Goal: Task Accomplishment & Management: Use online tool/utility

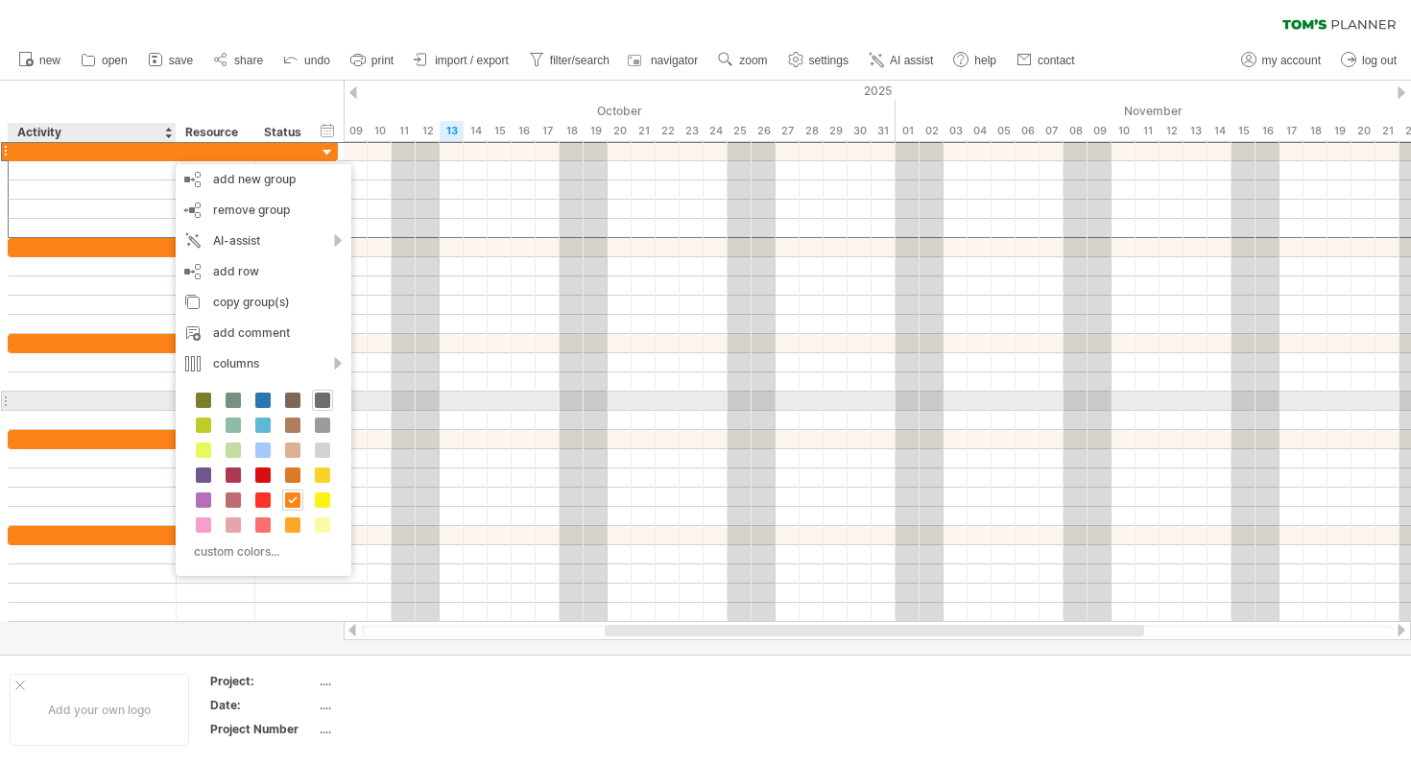
click at [324, 403] on span at bounding box center [322, 400] width 15 height 15
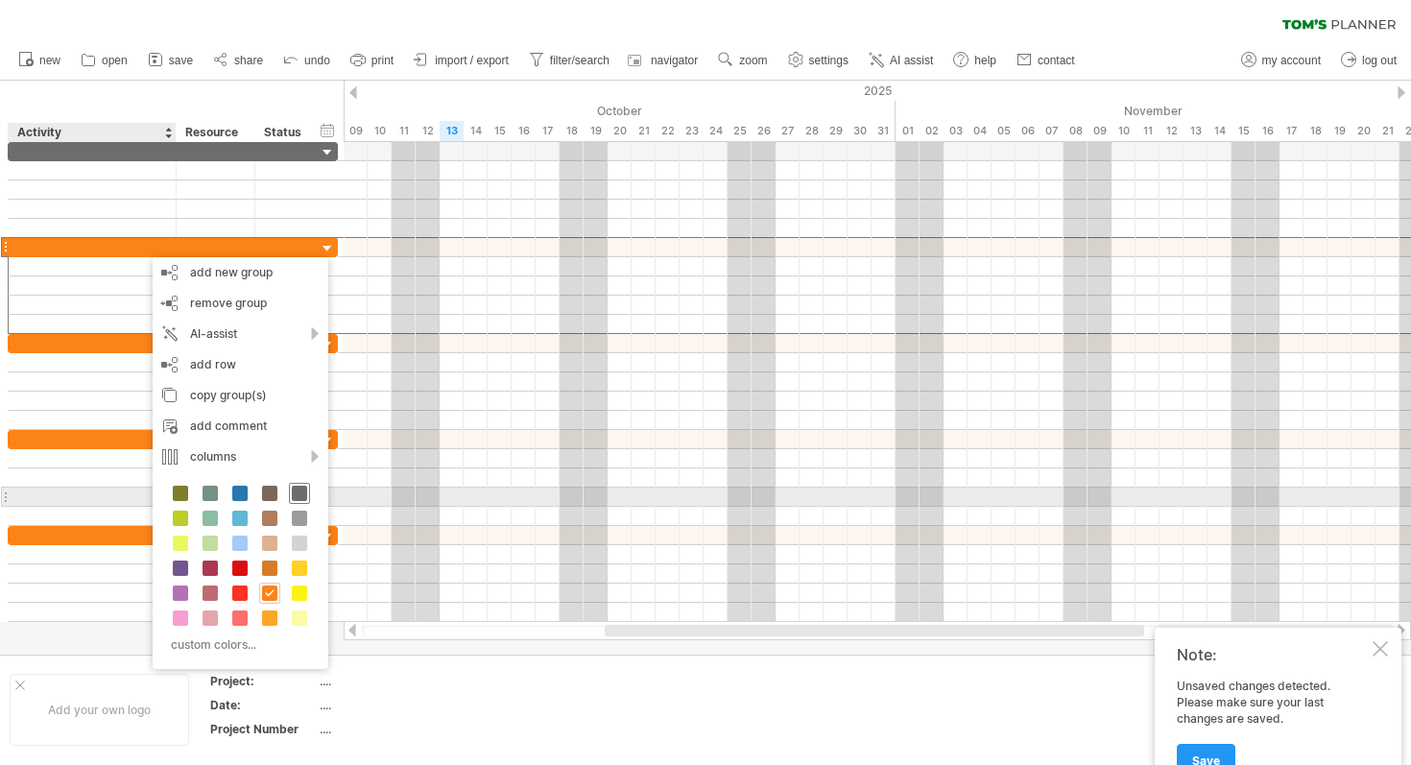
click at [299, 492] on span at bounding box center [299, 493] width 15 height 15
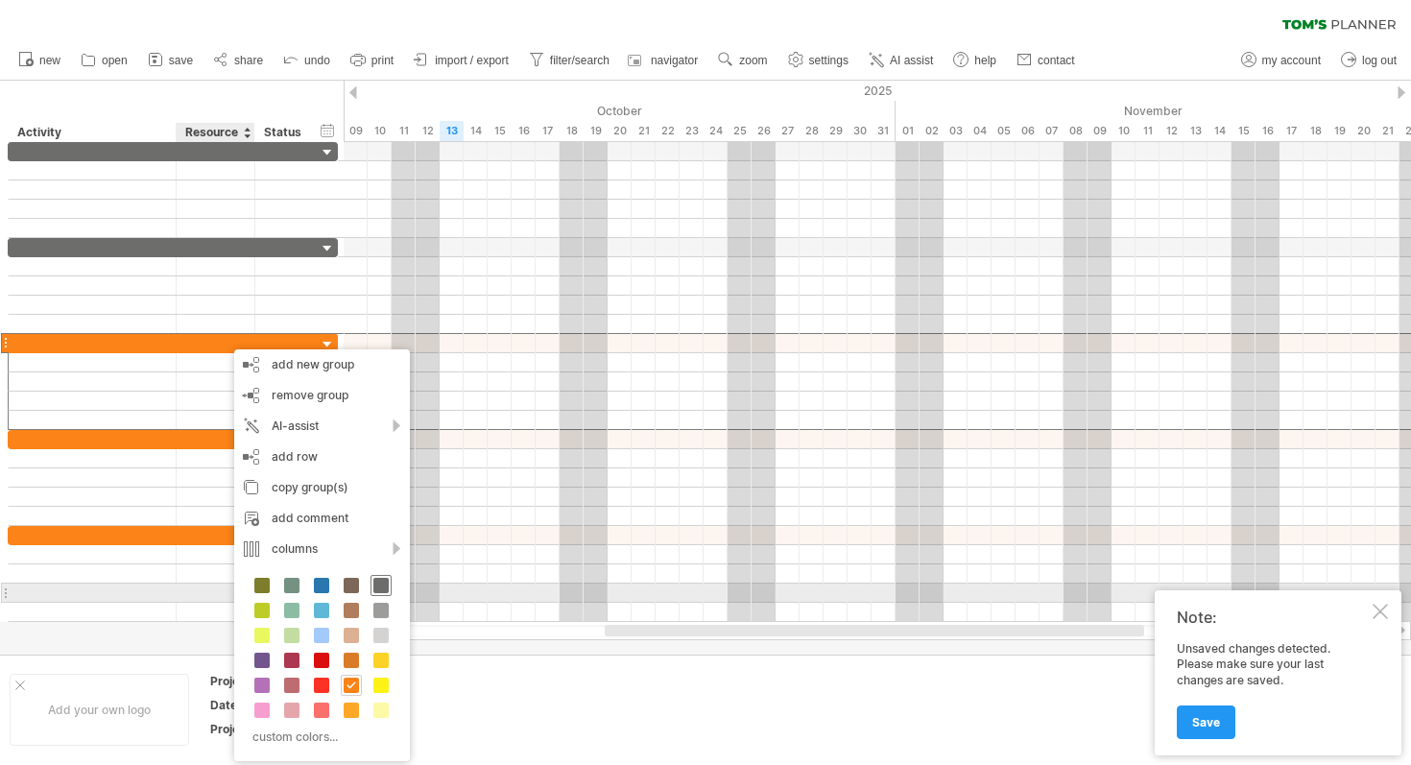
click at [387, 586] on span at bounding box center [380, 585] width 15 height 15
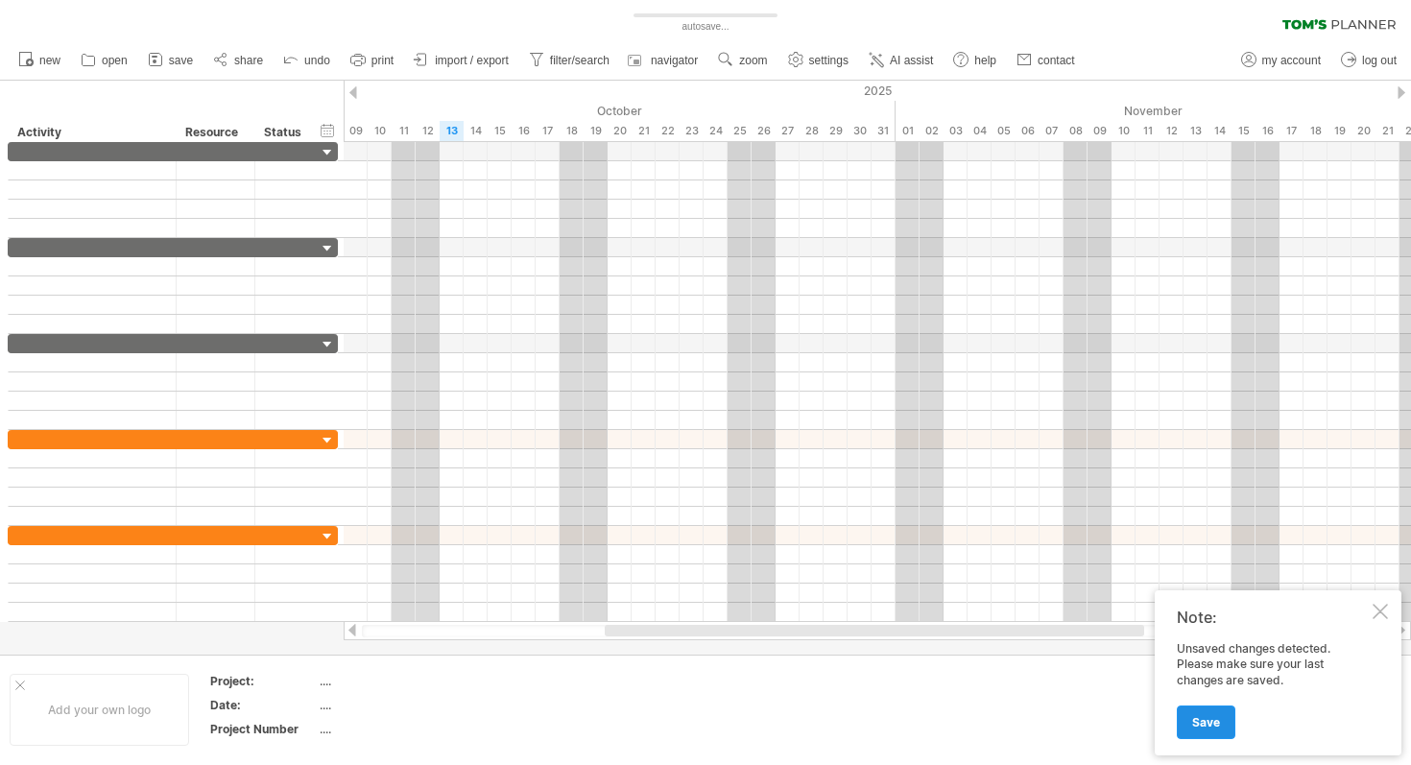
click at [695, 722] on span "Save" at bounding box center [1206, 722] width 28 height 14
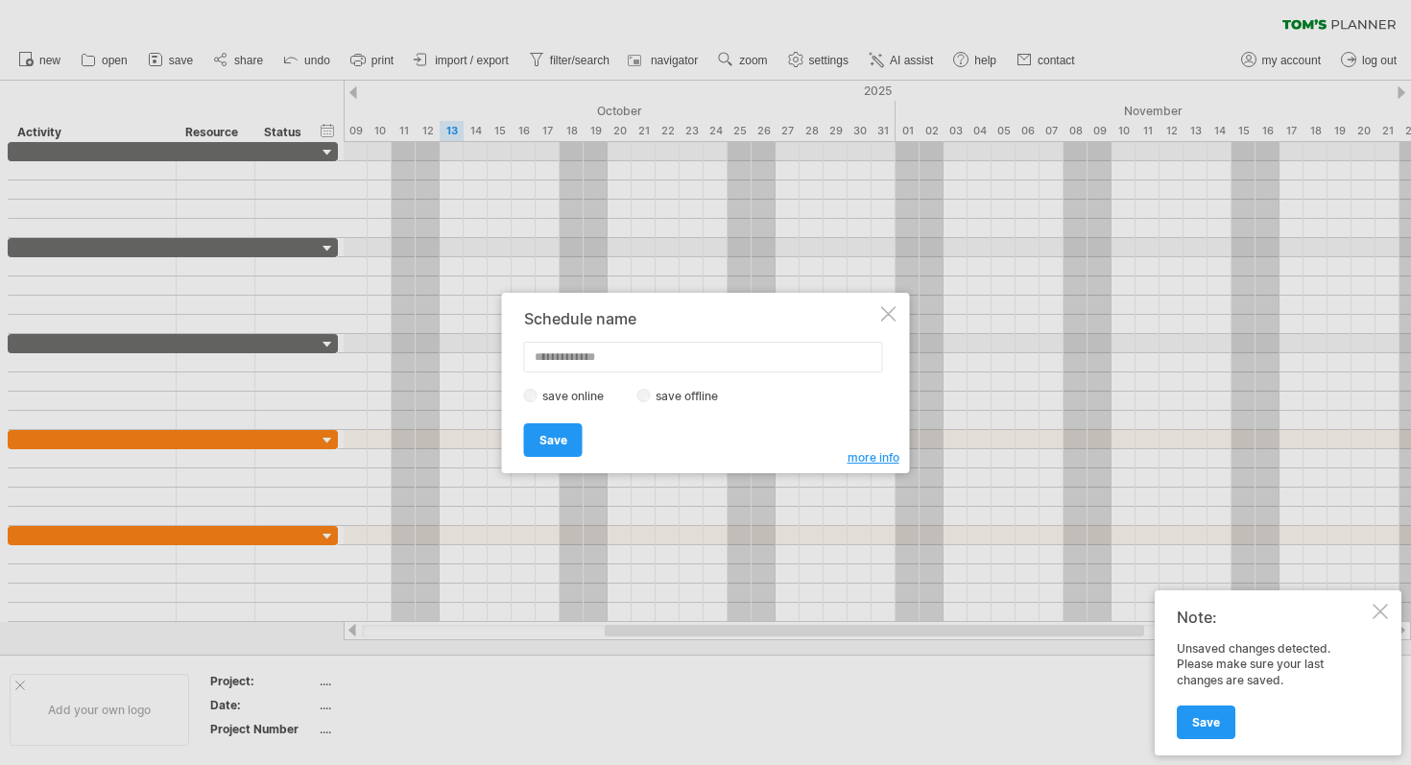
click at [695, 301] on div "Schedule name save online save offline more info Save Save Save schedules onlin…" at bounding box center [706, 383] width 408 height 180
click at [695, 310] on div at bounding box center [888, 313] width 15 height 15
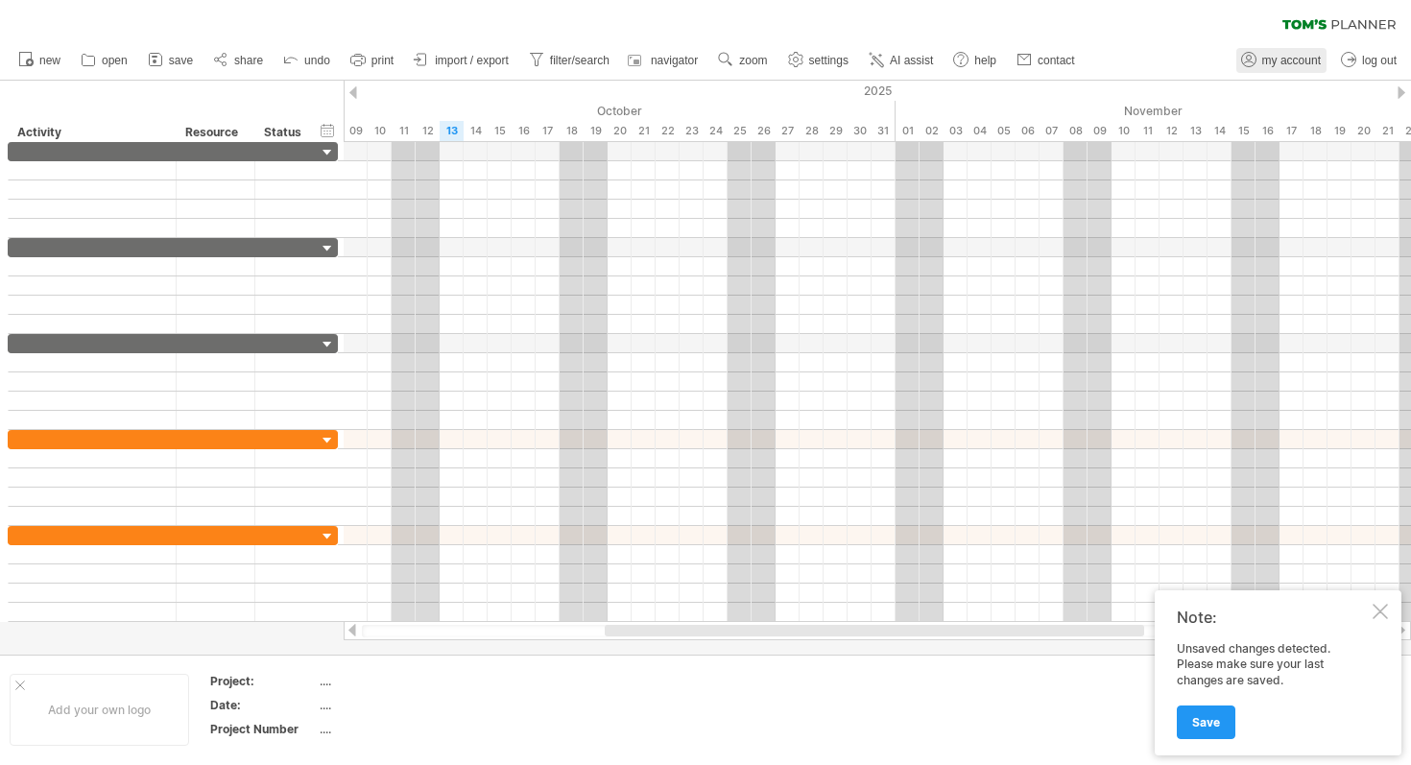
click at [695, 54] on span "my account" at bounding box center [1291, 60] width 59 height 13
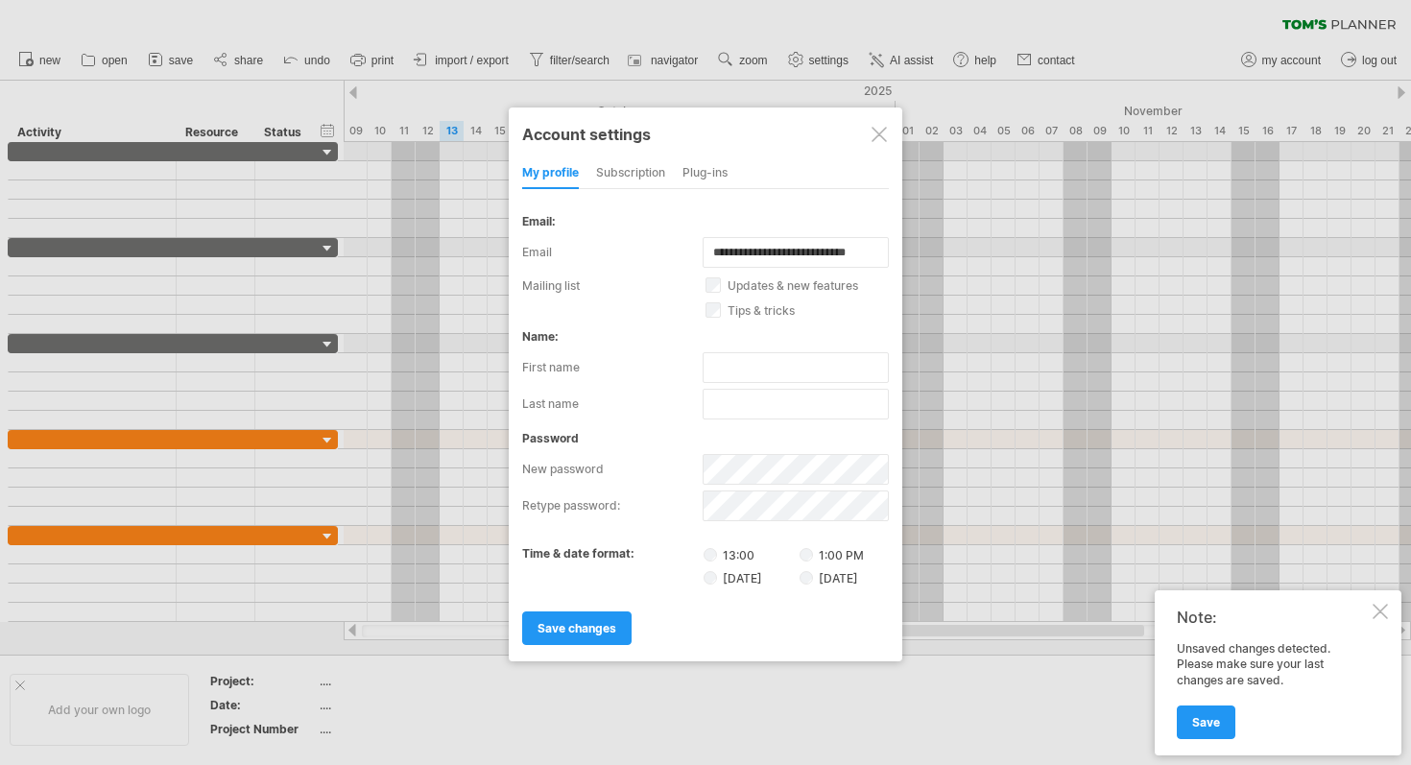
click at [695, 127] on div at bounding box center [879, 134] width 15 height 15
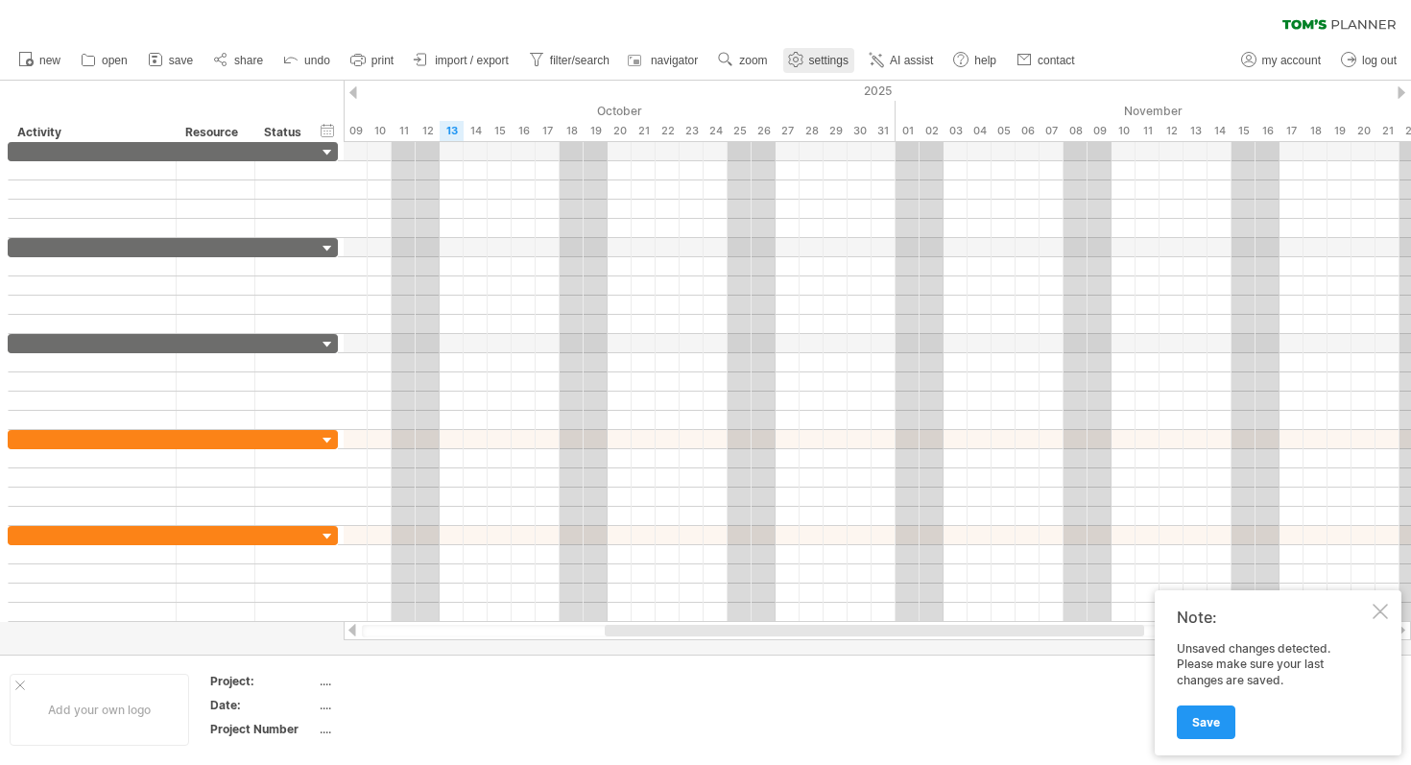
click at [695, 60] on span "settings" at bounding box center [828, 60] width 39 height 13
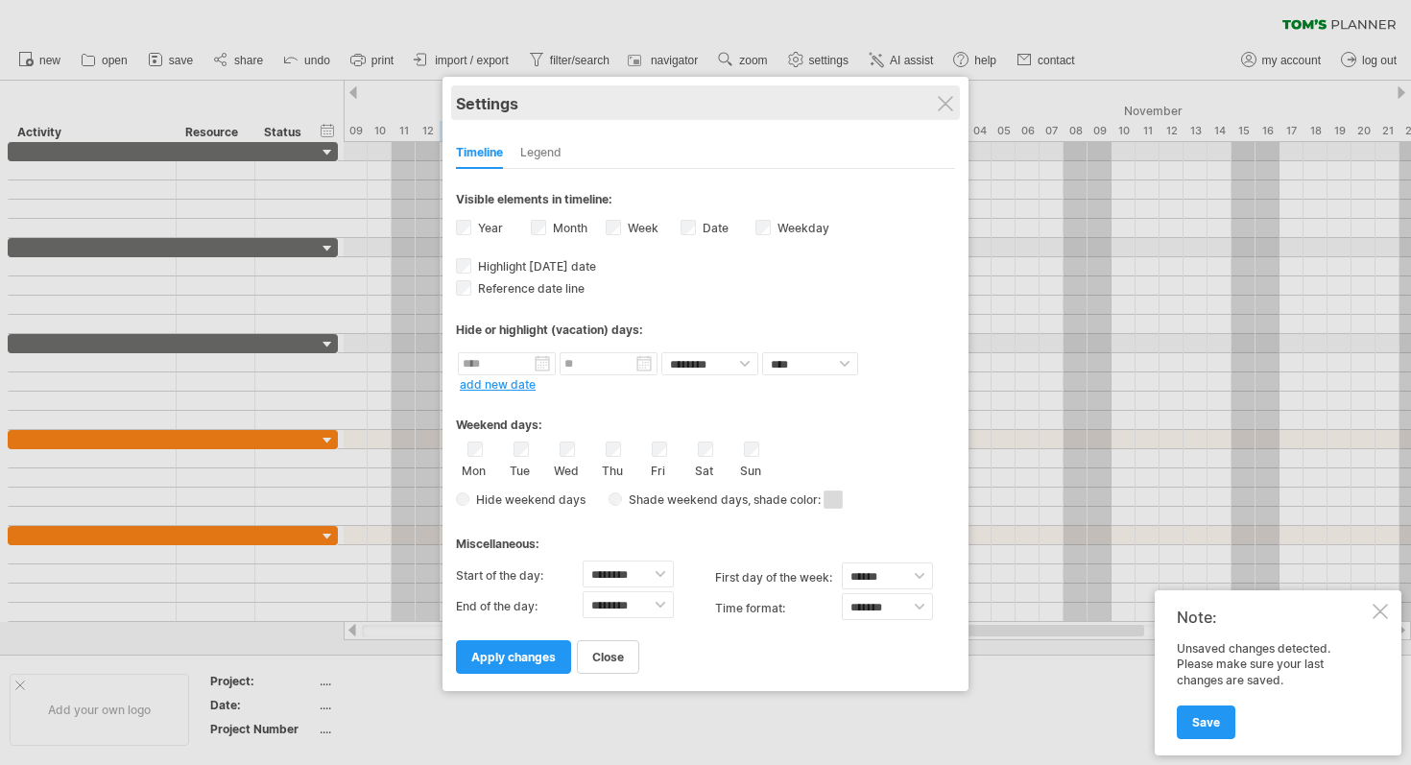
click at [695, 105] on div "Settings" at bounding box center [705, 102] width 499 height 35
click at [695, 89] on div "Settings" at bounding box center [705, 102] width 499 height 35
click at [695, 105] on div at bounding box center [945, 103] width 15 height 15
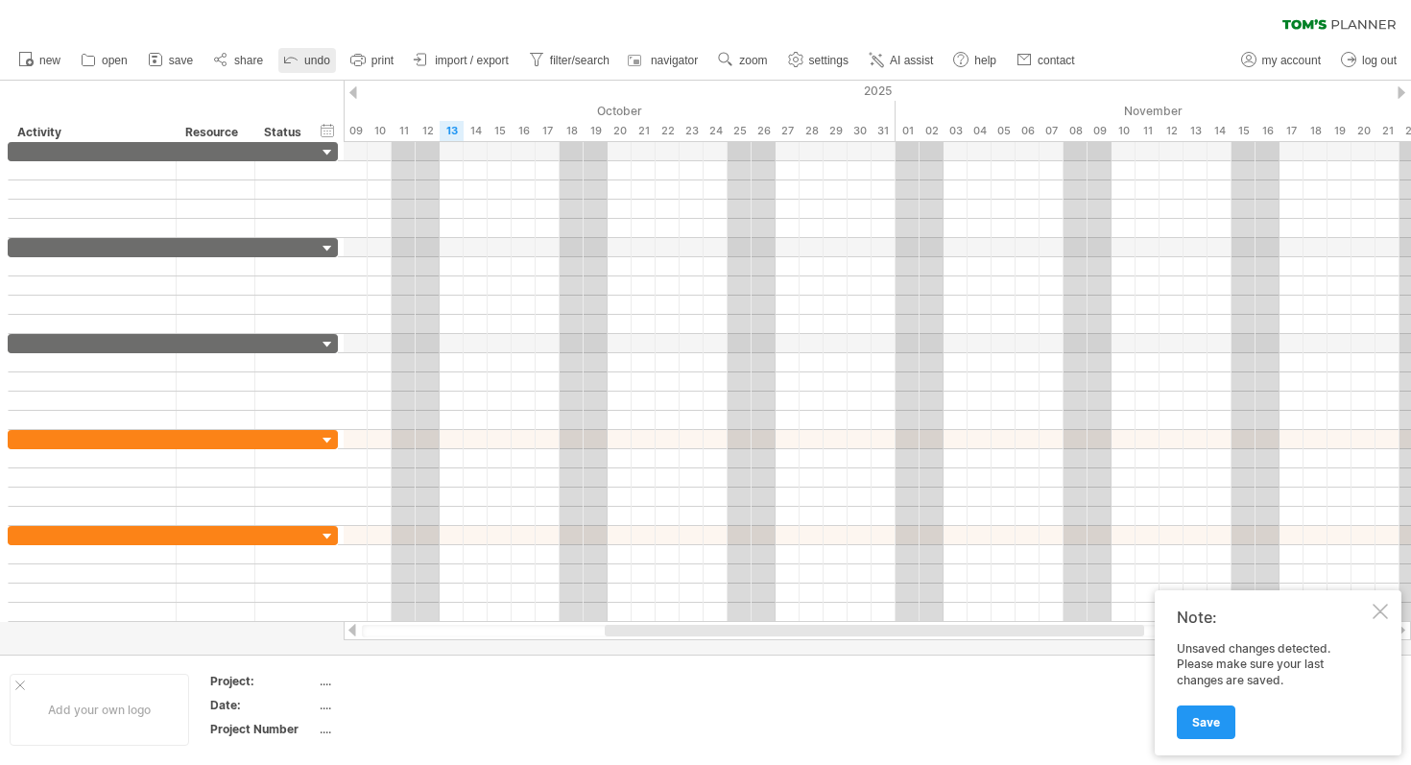
click at [324, 62] on span "undo" at bounding box center [317, 60] width 26 height 13
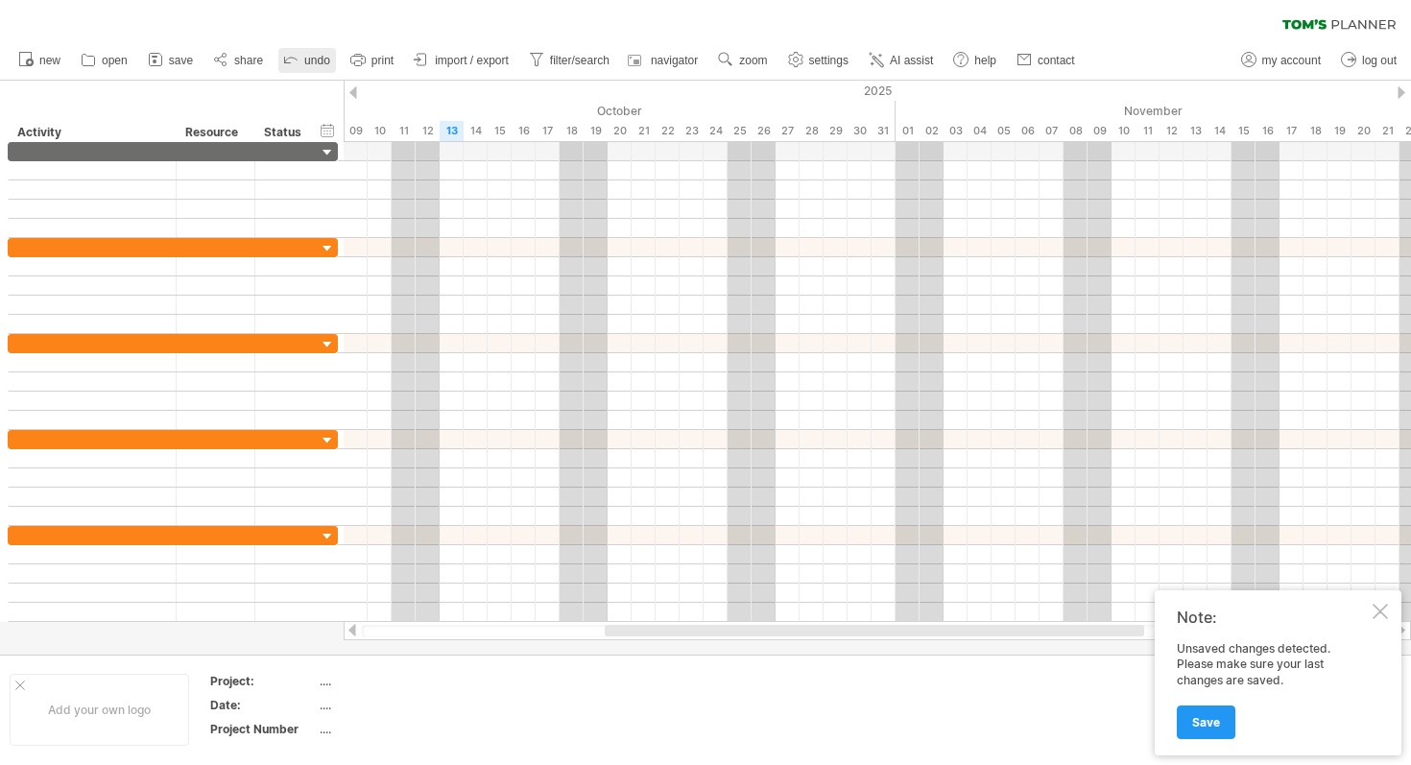
click at [324, 62] on span "undo" at bounding box center [317, 60] width 26 height 13
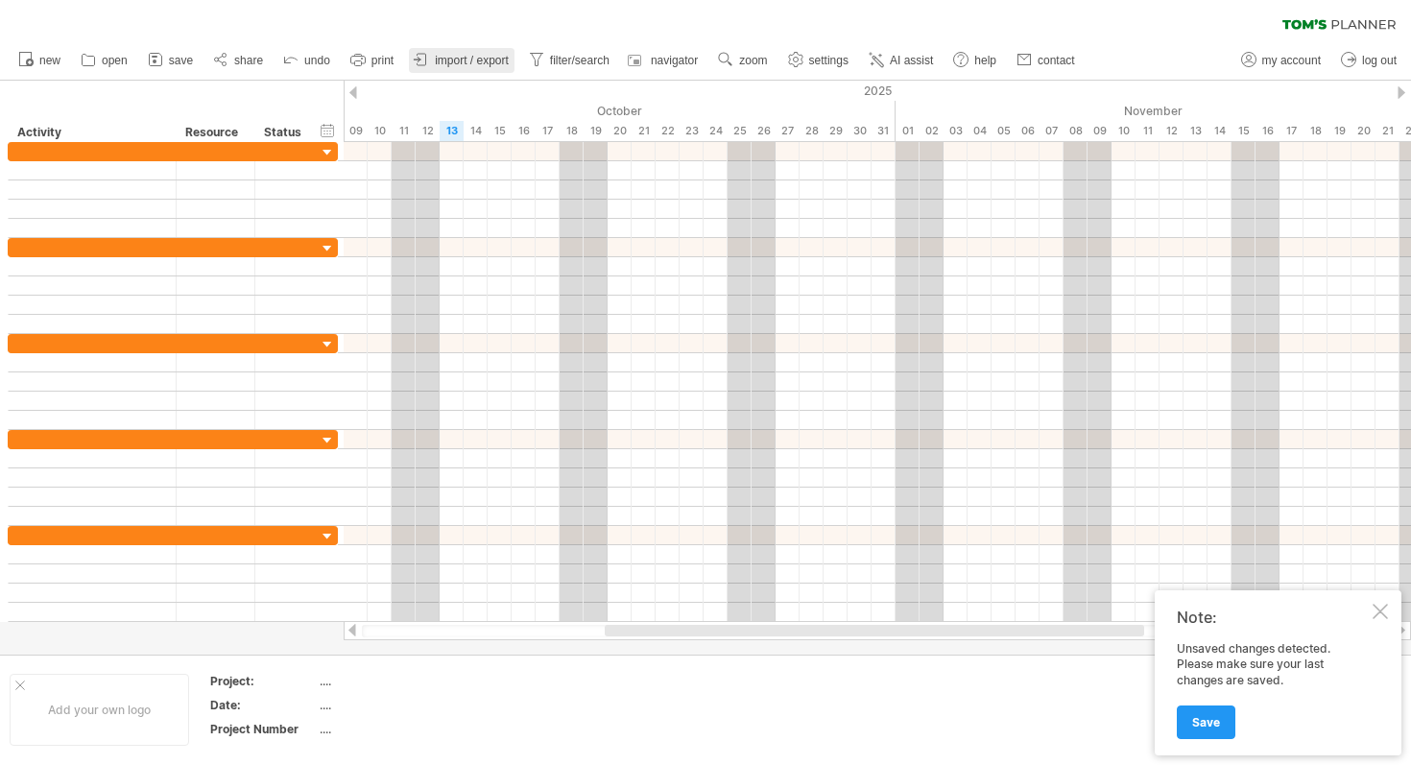
click at [472, 61] on span "import / export" at bounding box center [472, 60] width 74 height 13
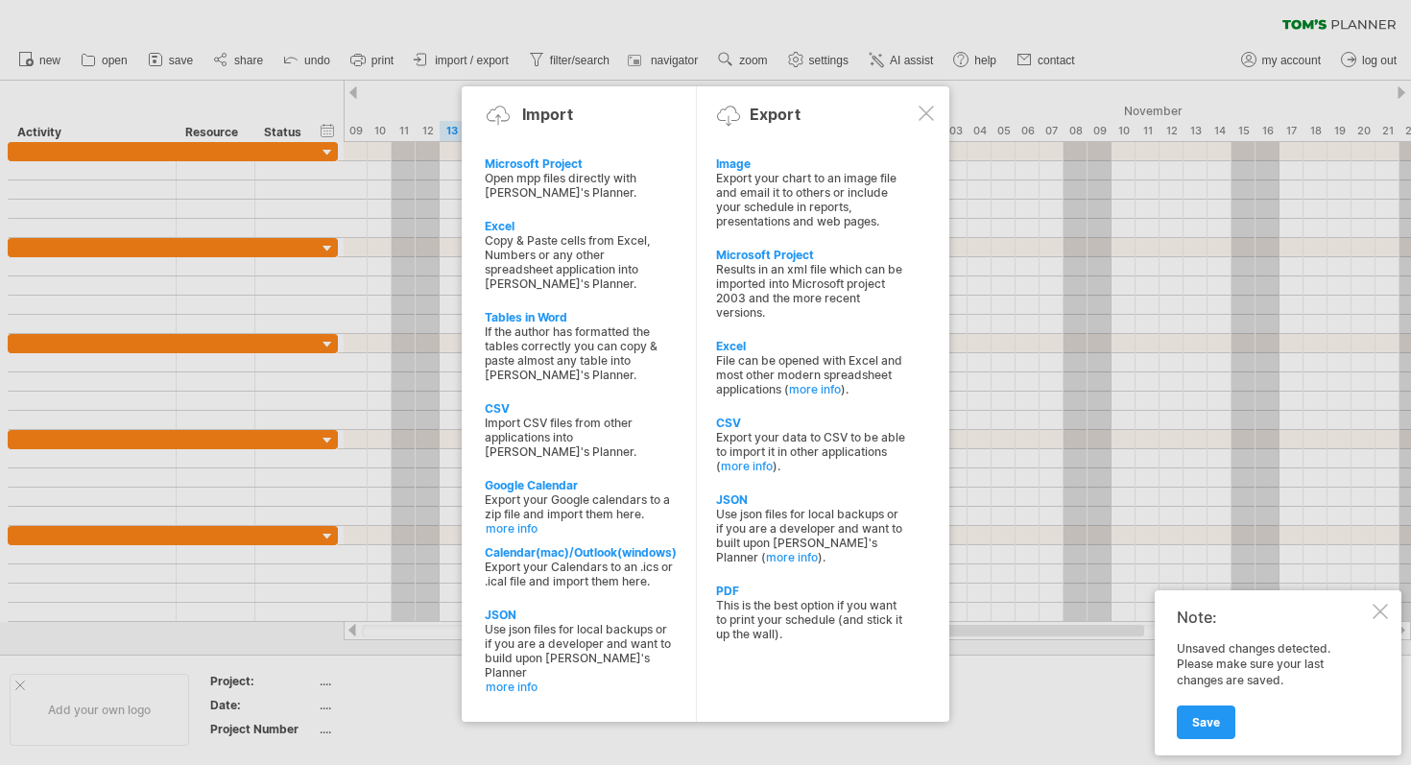
click at [569, 40] on div at bounding box center [705, 382] width 1411 height 765
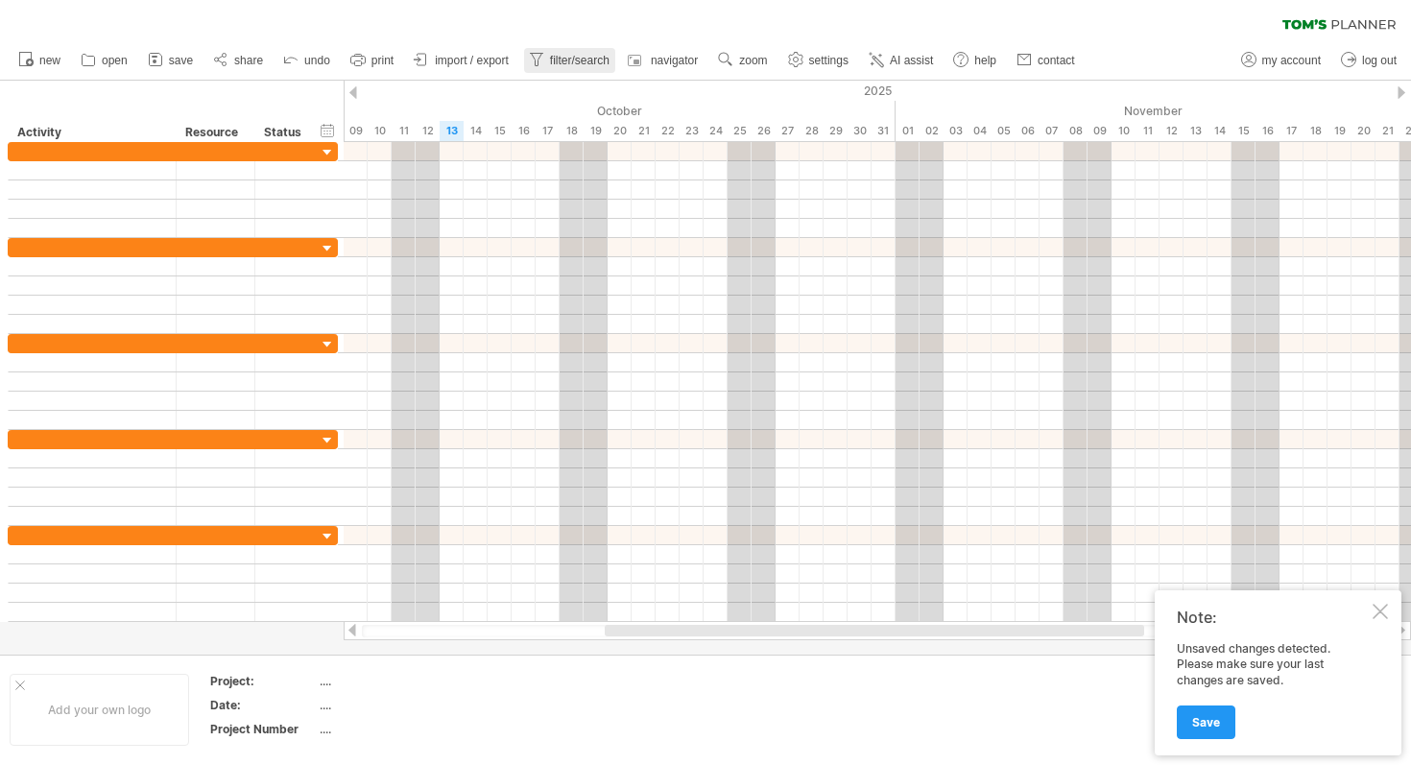
click at [565, 48] on link "filter/search" at bounding box center [569, 60] width 91 height 25
type input "**********"
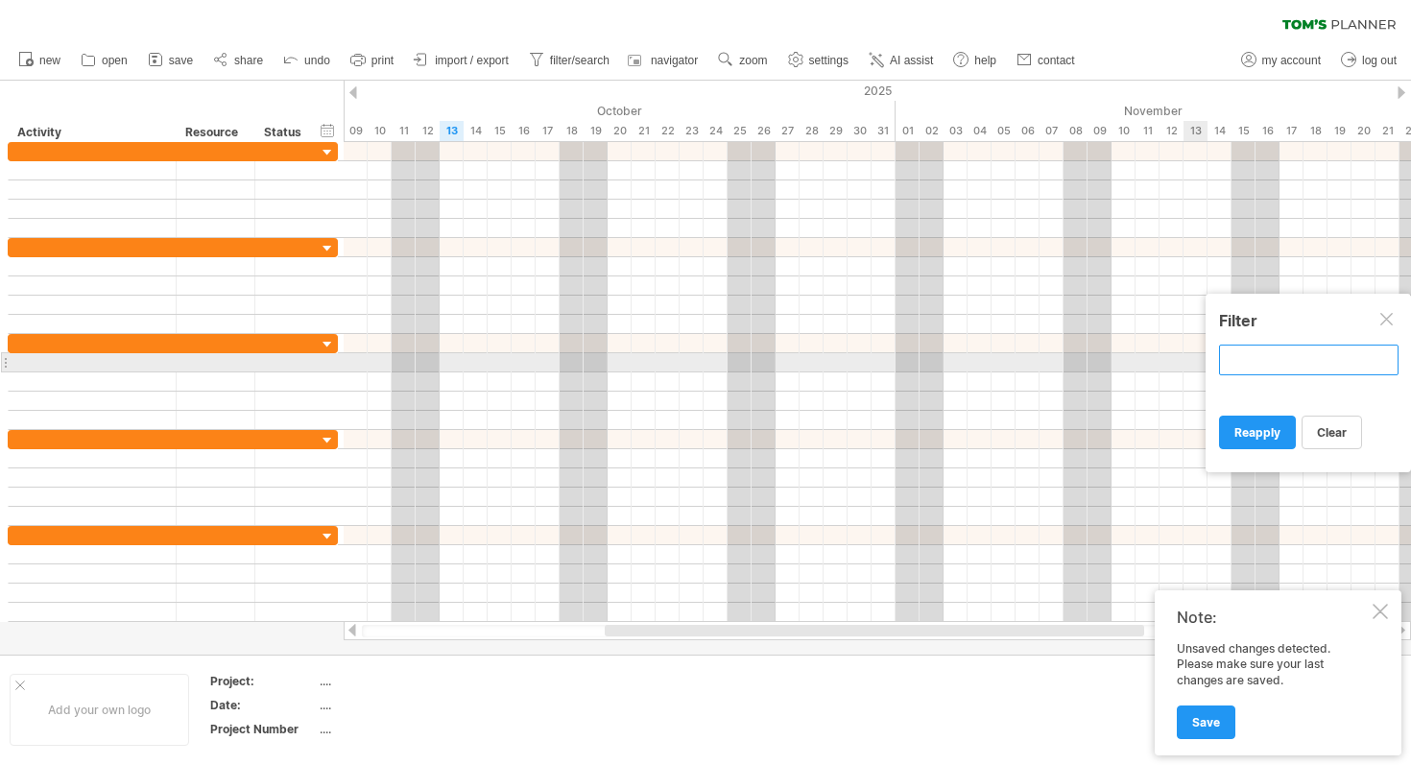
click at [695, 369] on input "text" at bounding box center [1309, 360] width 180 height 31
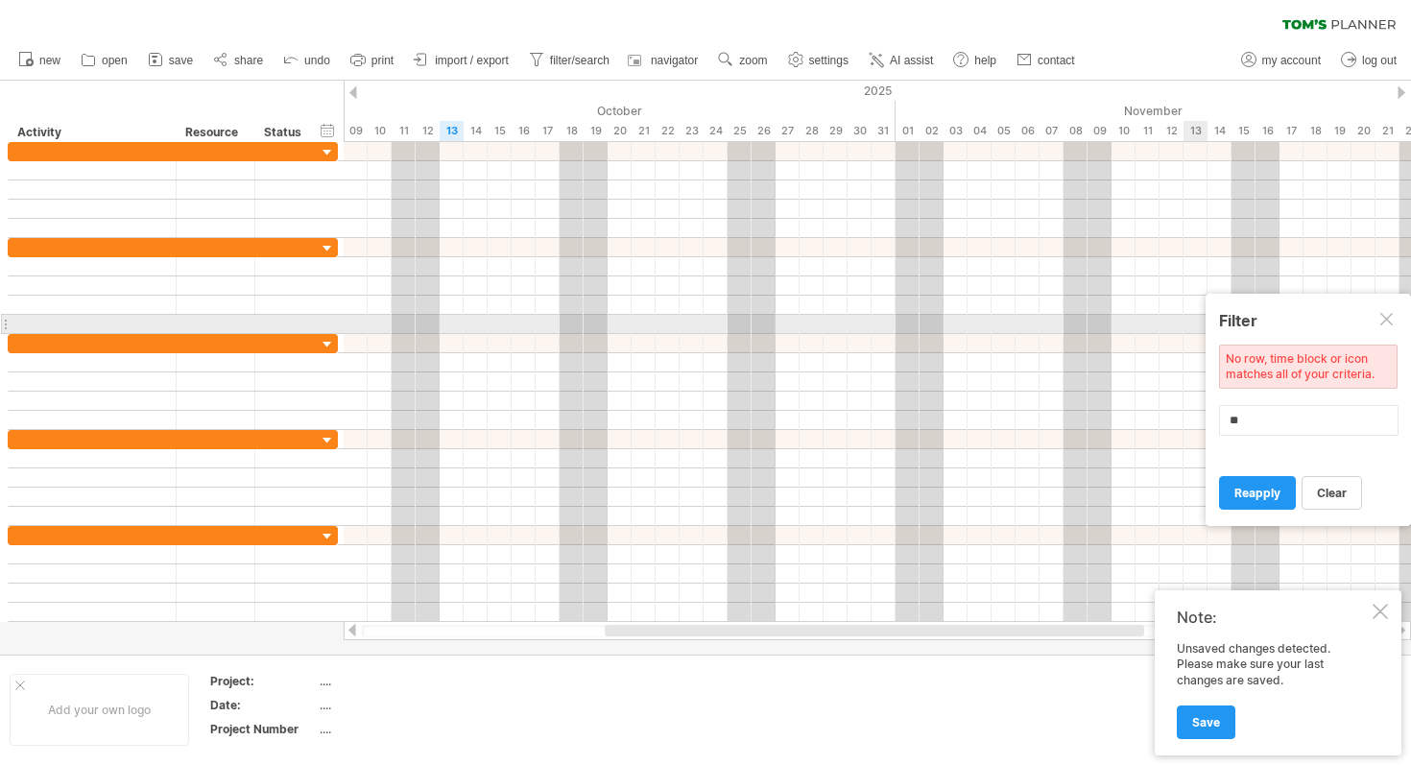
click at [695, 324] on div at bounding box center [1388, 320] width 15 height 15
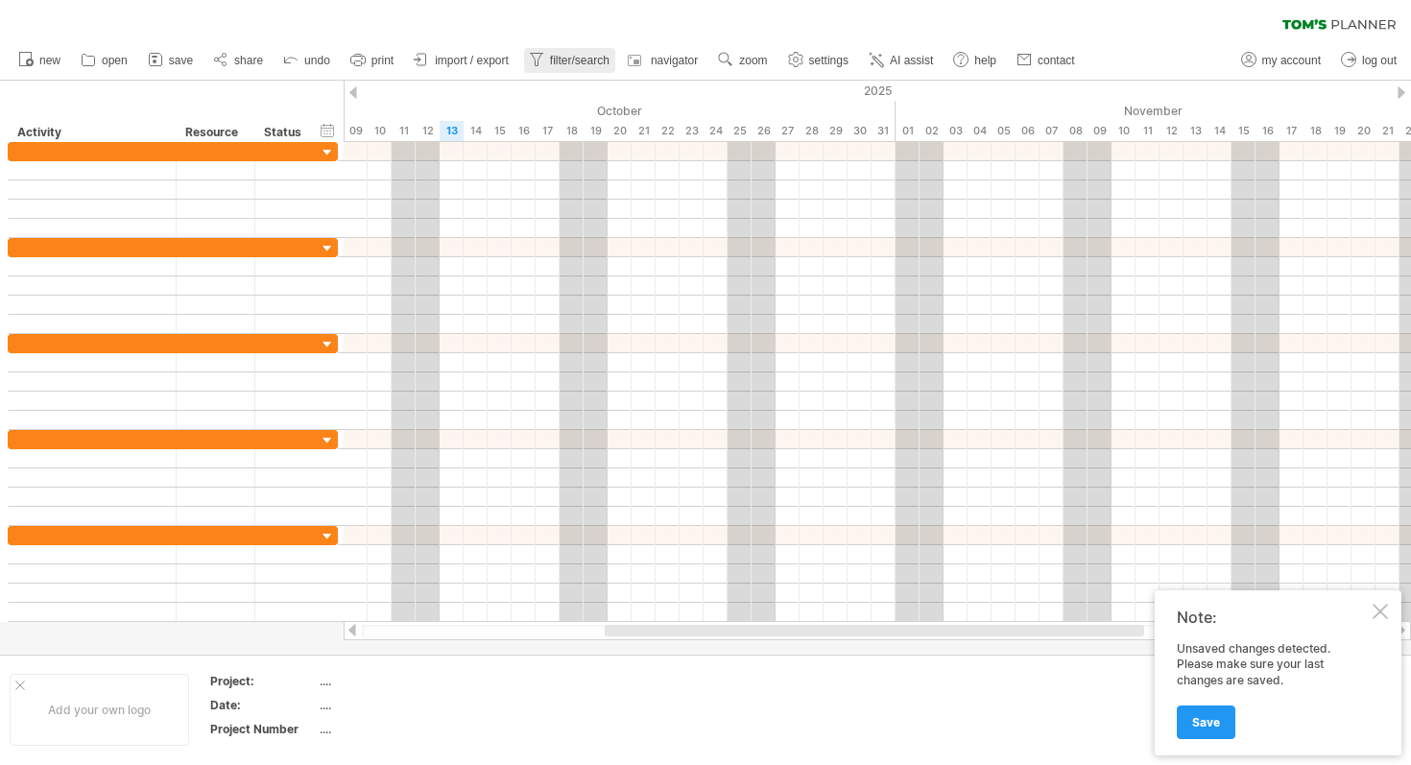
click at [570, 65] on span "filter/search" at bounding box center [580, 60] width 60 height 13
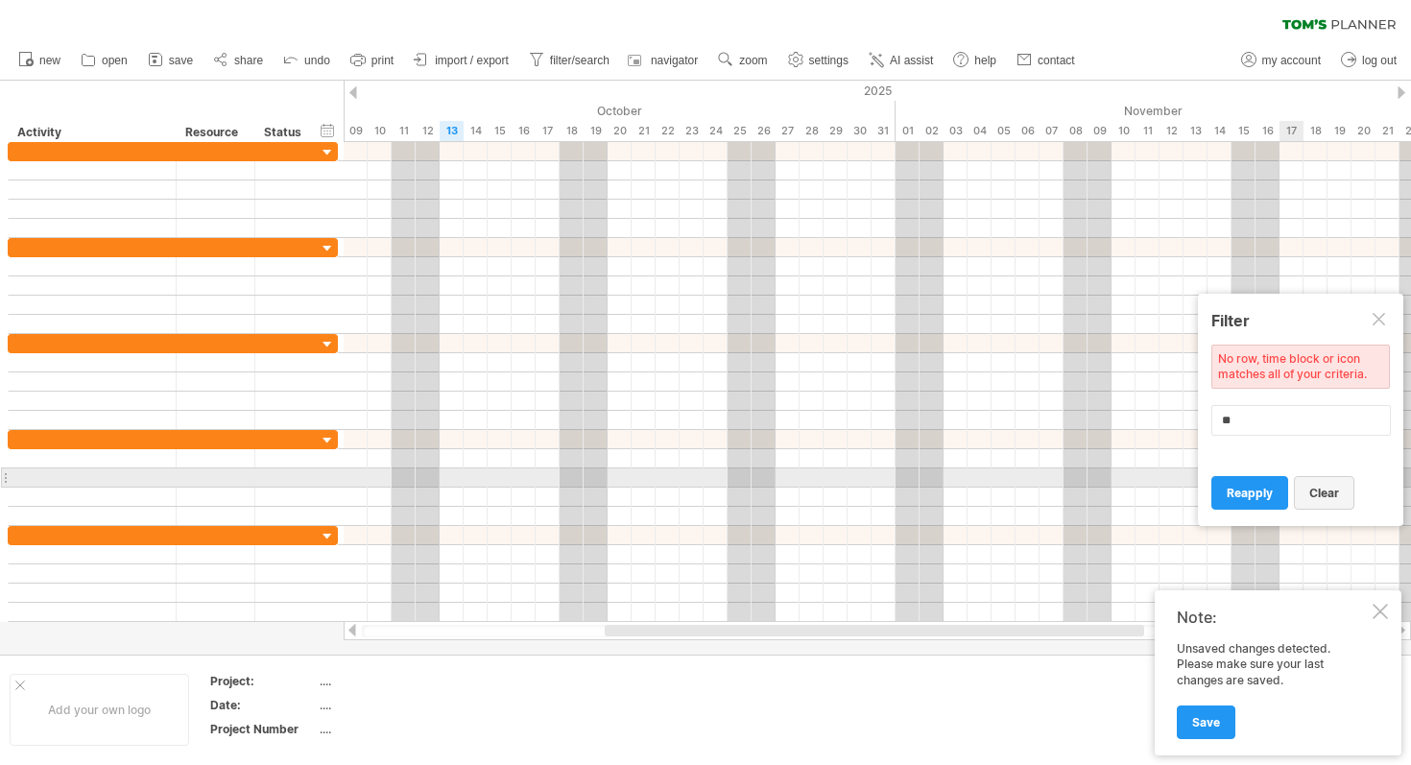
click at [695, 488] on span "clear" at bounding box center [1324, 493] width 30 height 14
type input "**********"
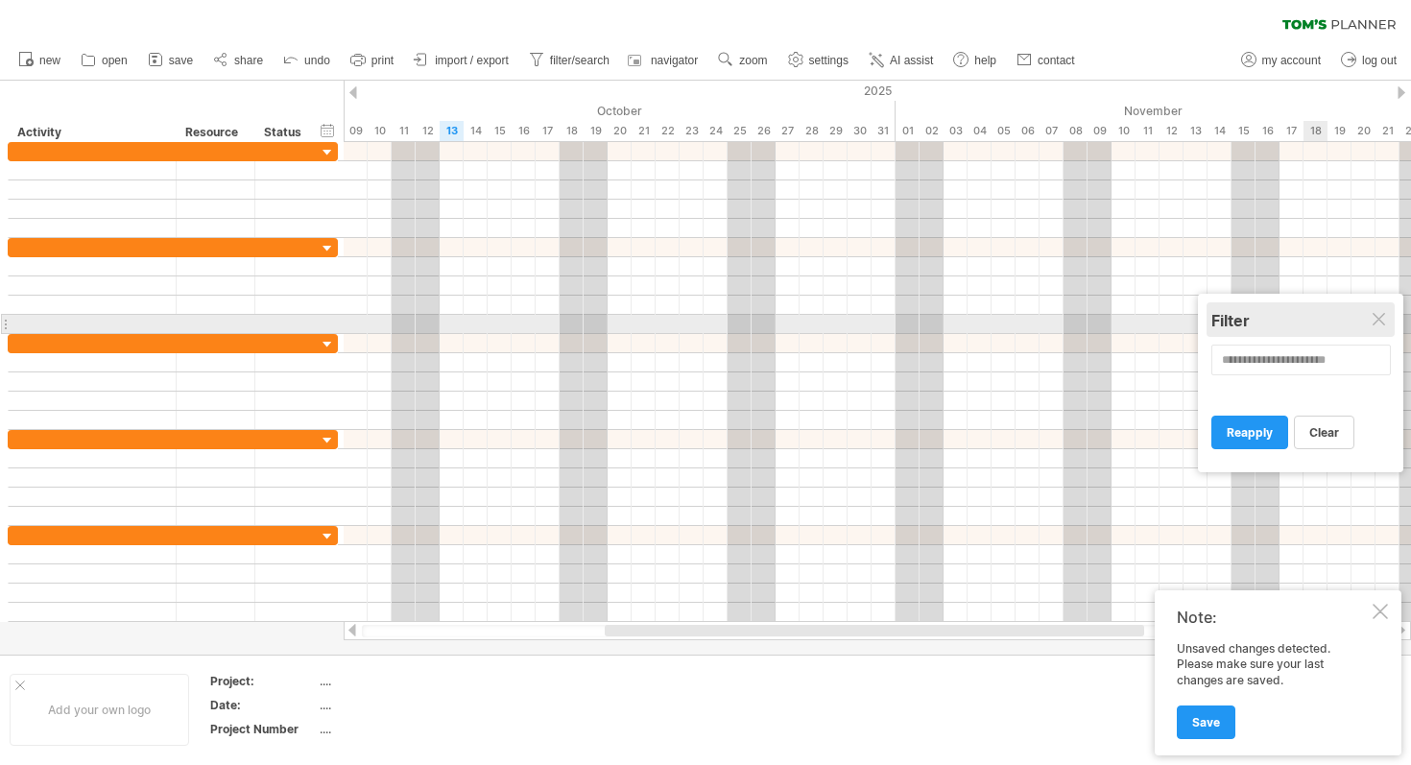
click at [695, 324] on div "Filter" at bounding box center [1301, 319] width 179 height 35
click at [695, 316] on div at bounding box center [1380, 320] width 15 height 15
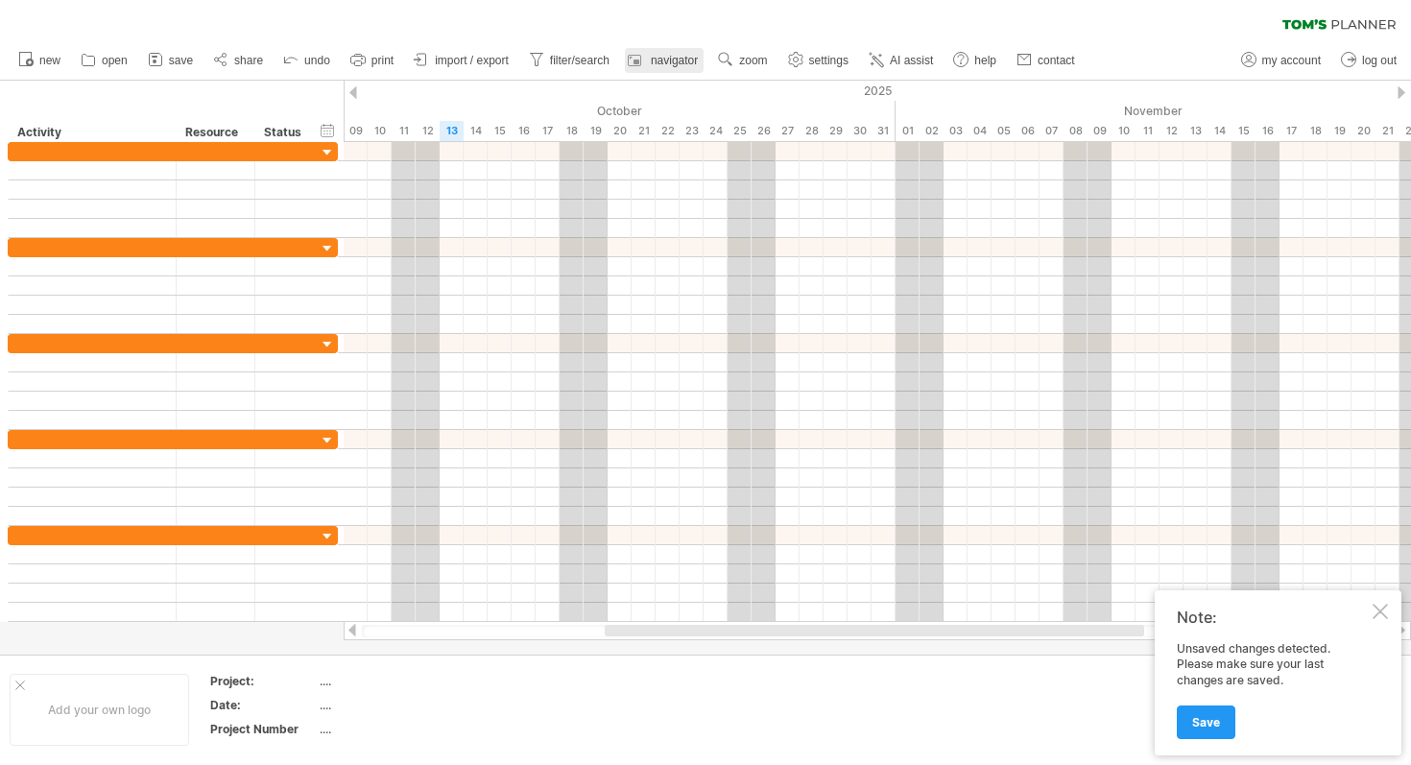
click at [669, 62] on span "navigator" at bounding box center [674, 60] width 47 height 13
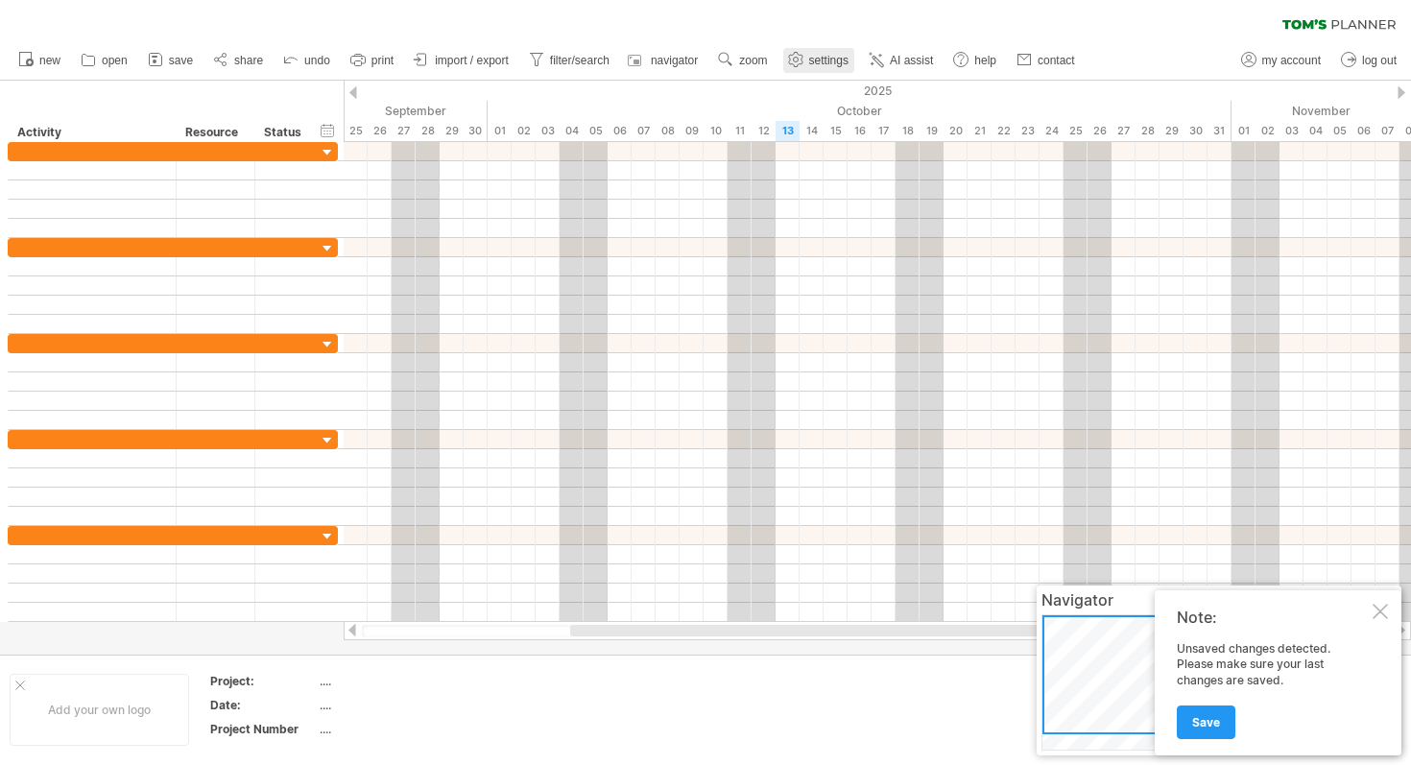
click at [695, 55] on span "settings" at bounding box center [828, 60] width 39 height 13
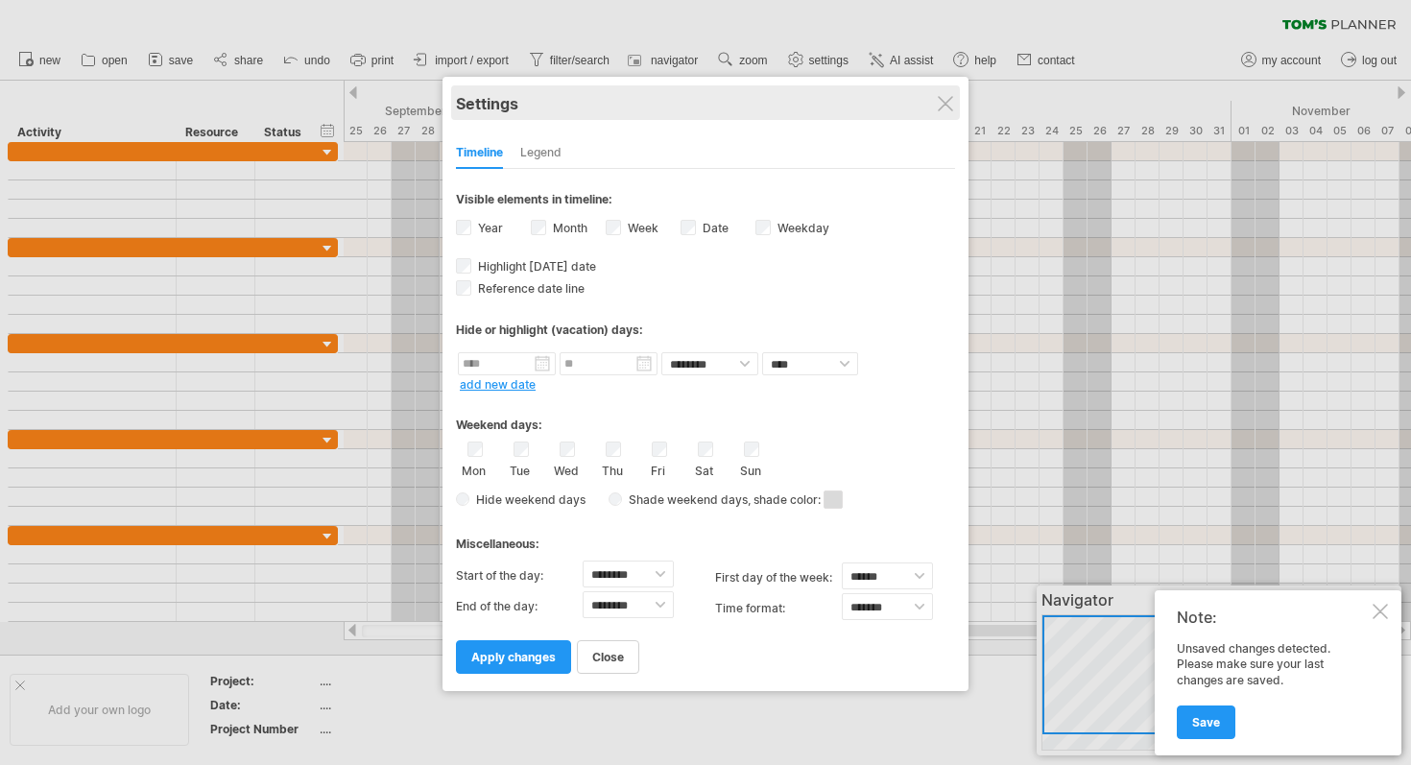
click at [695, 114] on div "Settings" at bounding box center [705, 102] width 499 height 35
click at [695, 103] on div "Settings" at bounding box center [705, 102] width 499 height 35
click at [695, 103] on div at bounding box center [945, 103] width 15 height 15
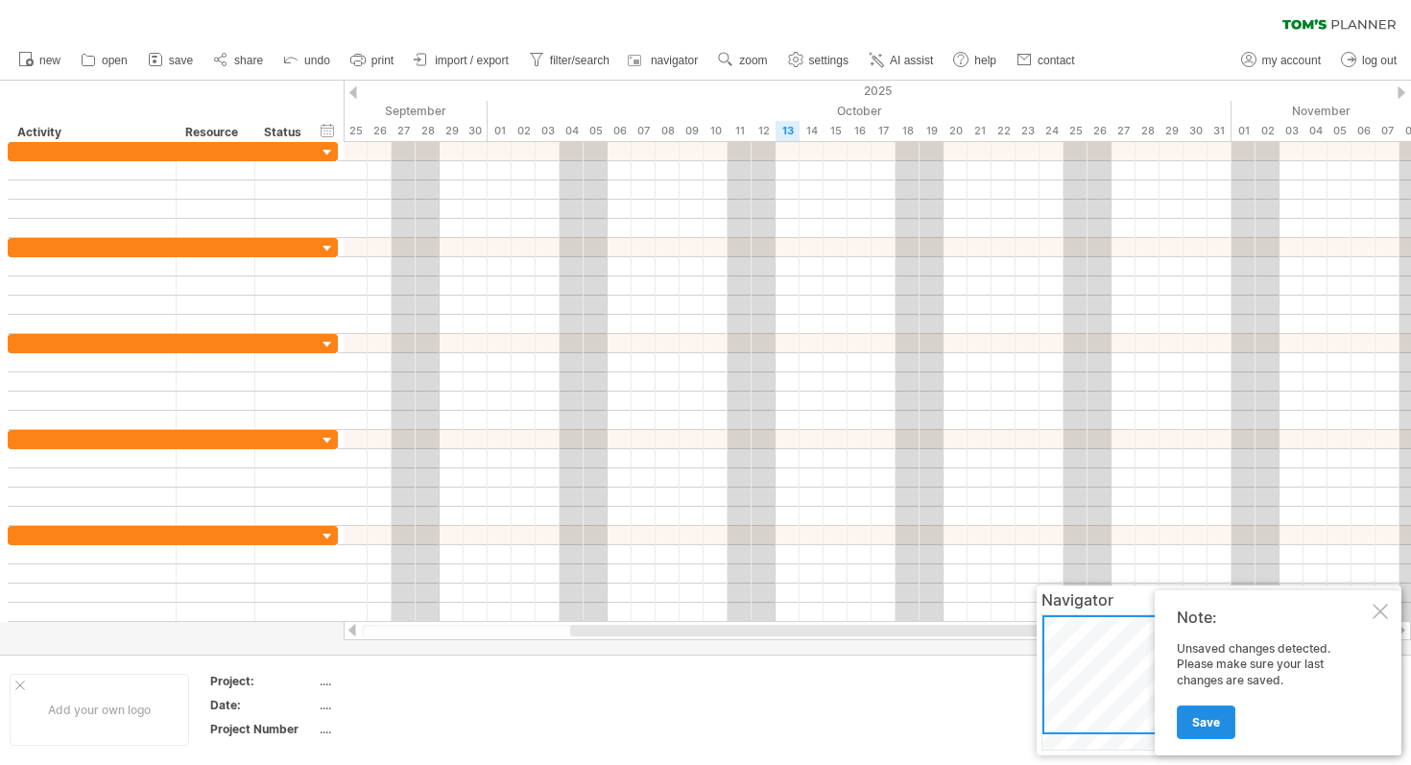
click at [695, 720] on span "Save" at bounding box center [1206, 722] width 28 height 14
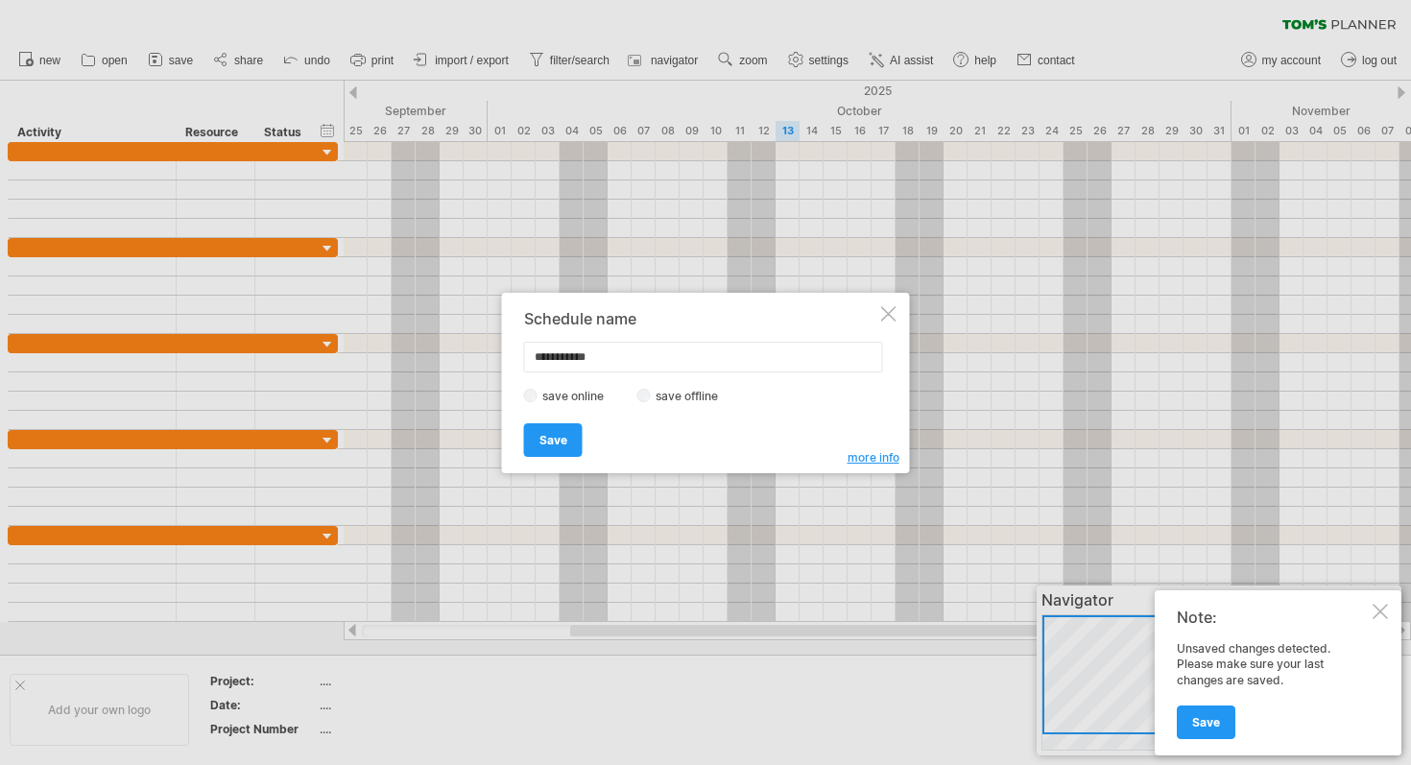
type input "**********"
click at [536, 401] on div "save online save offline" at bounding box center [700, 396] width 353 height 18
click at [557, 435] on span "Save" at bounding box center [554, 440] width 28 height 14
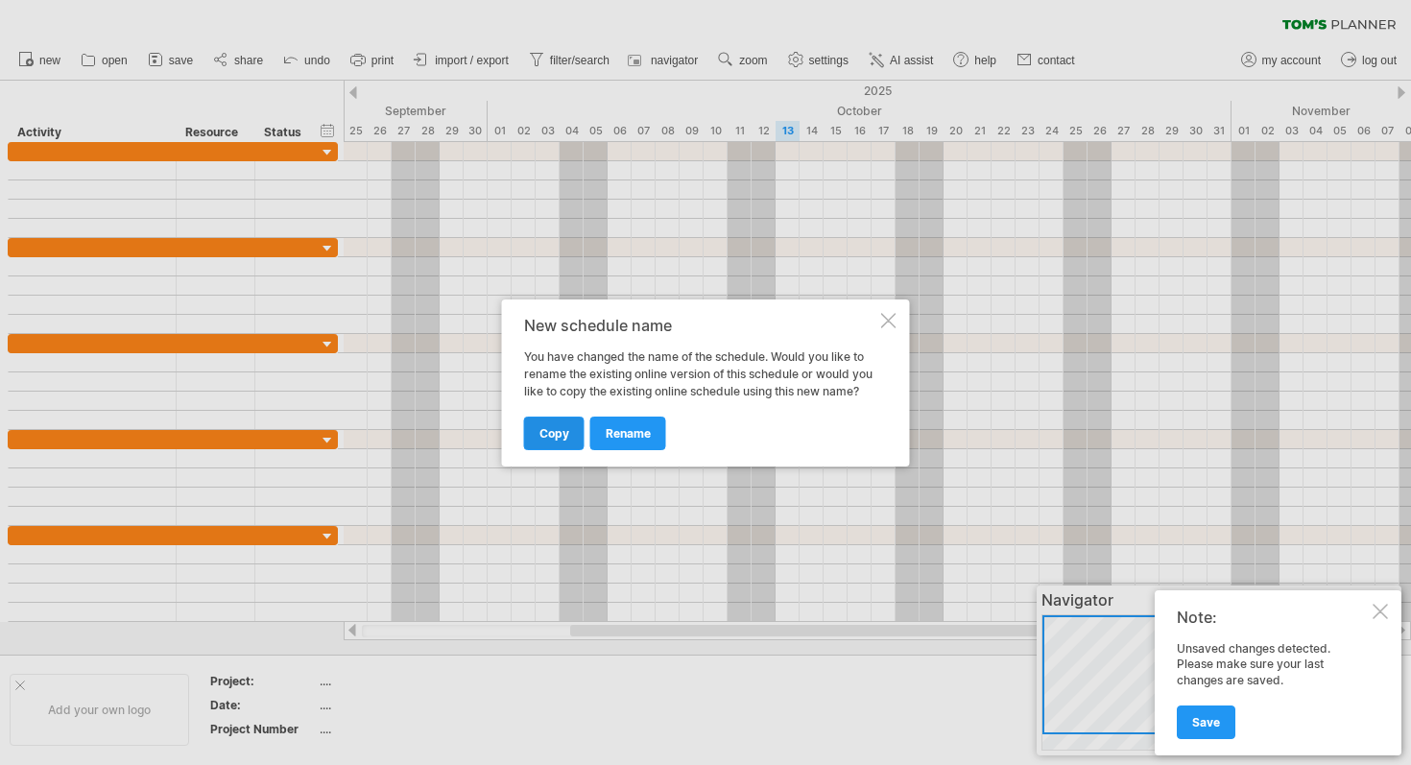
click at [547, 431] on span "copy" at bounding box center [555, 433] width 30 height 14
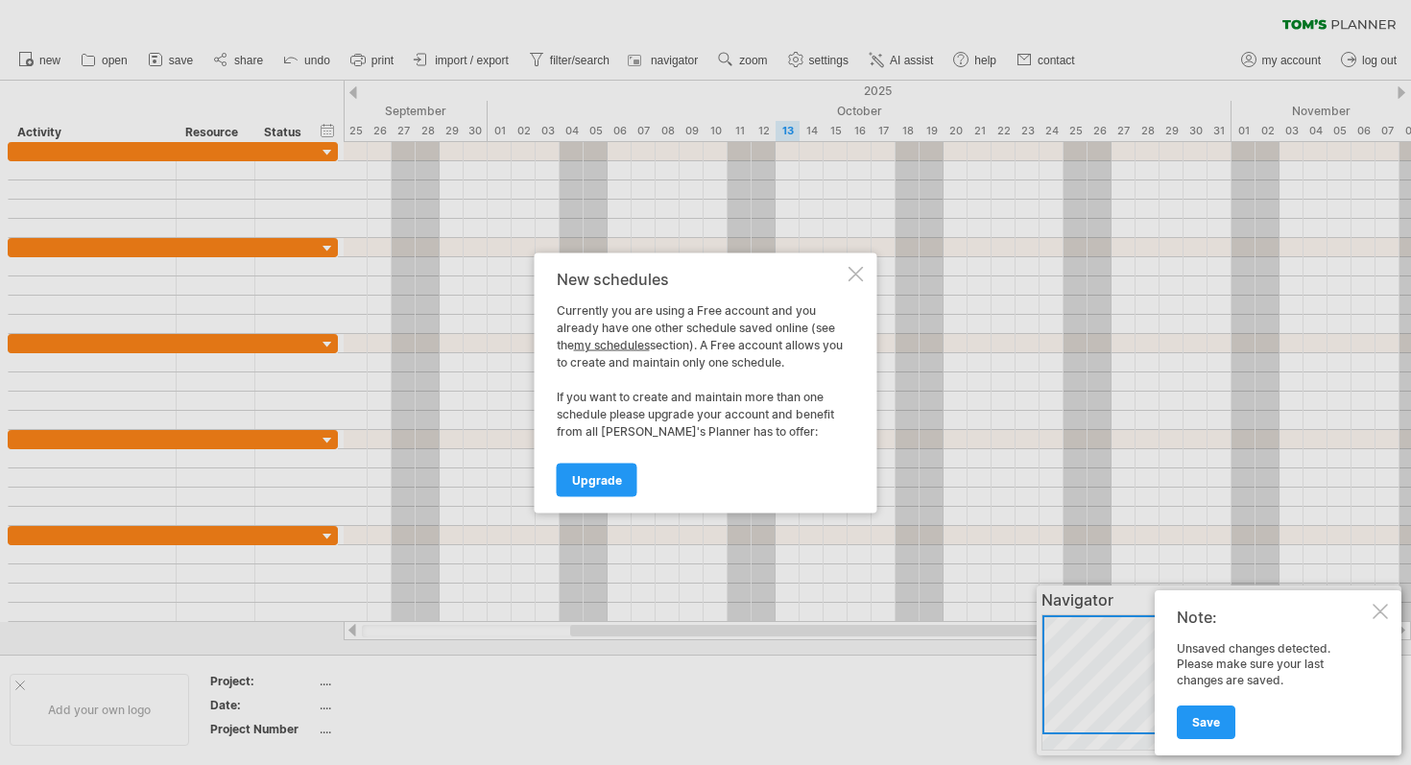
click at [624, 342] on link "my schedules" at bounding box center [612, 344] width 76 height 14
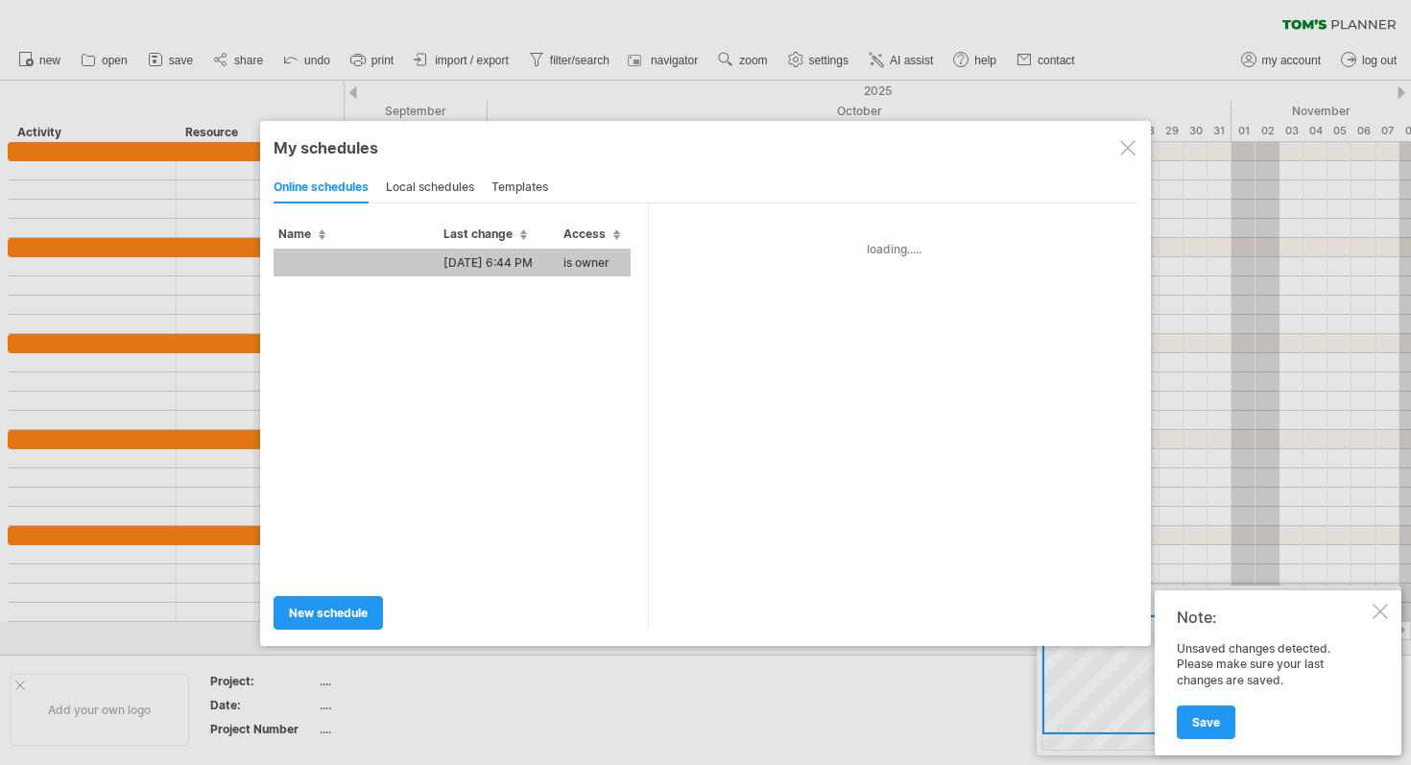
type input "**********"
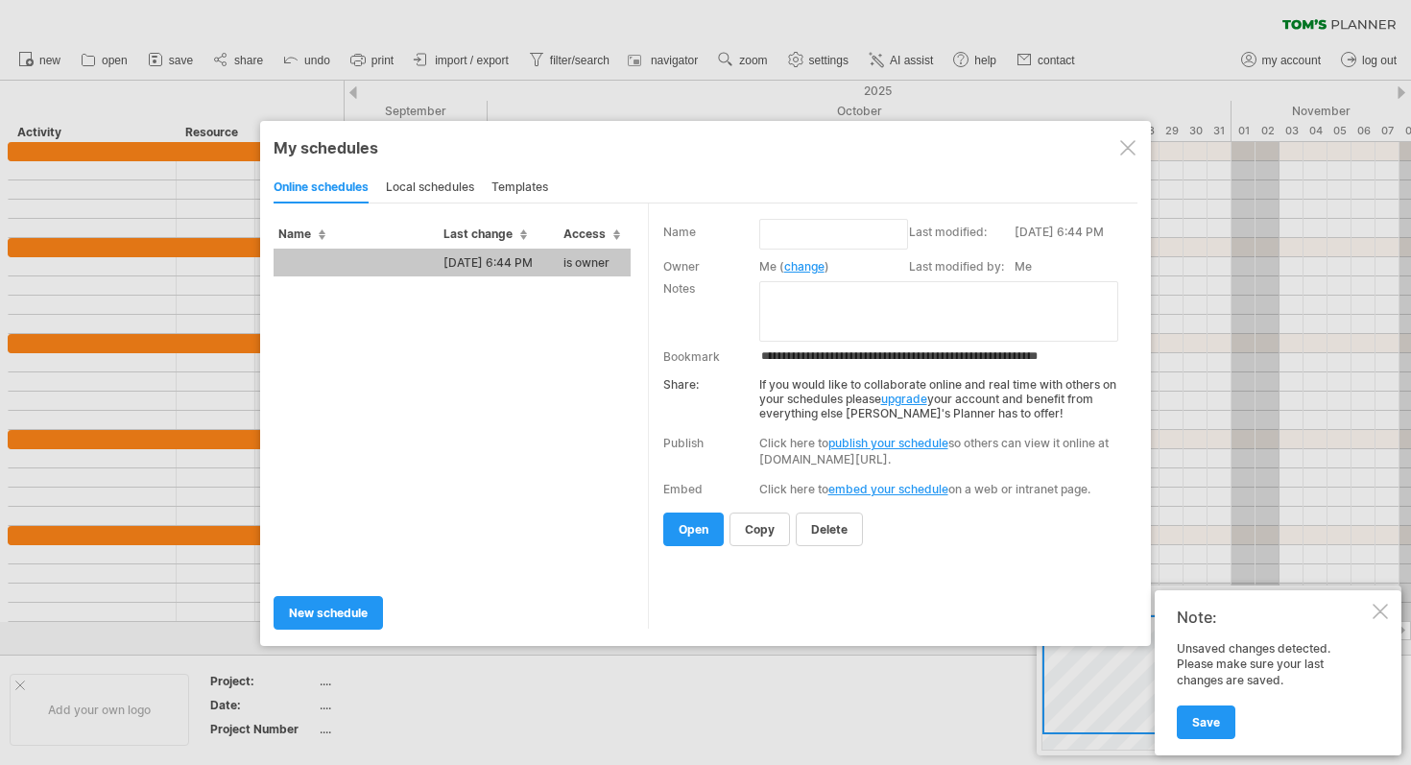
click at [536, 265] on td "[DATE] 6:44 PM" at bounding box center [499, 263] width 120 height 28
click at [536, 265] on div "Trying to reach [DOMAIN_NAME] Connected again... 0% clear filter new" at bounding box center [705, 382] width 1411 height 765
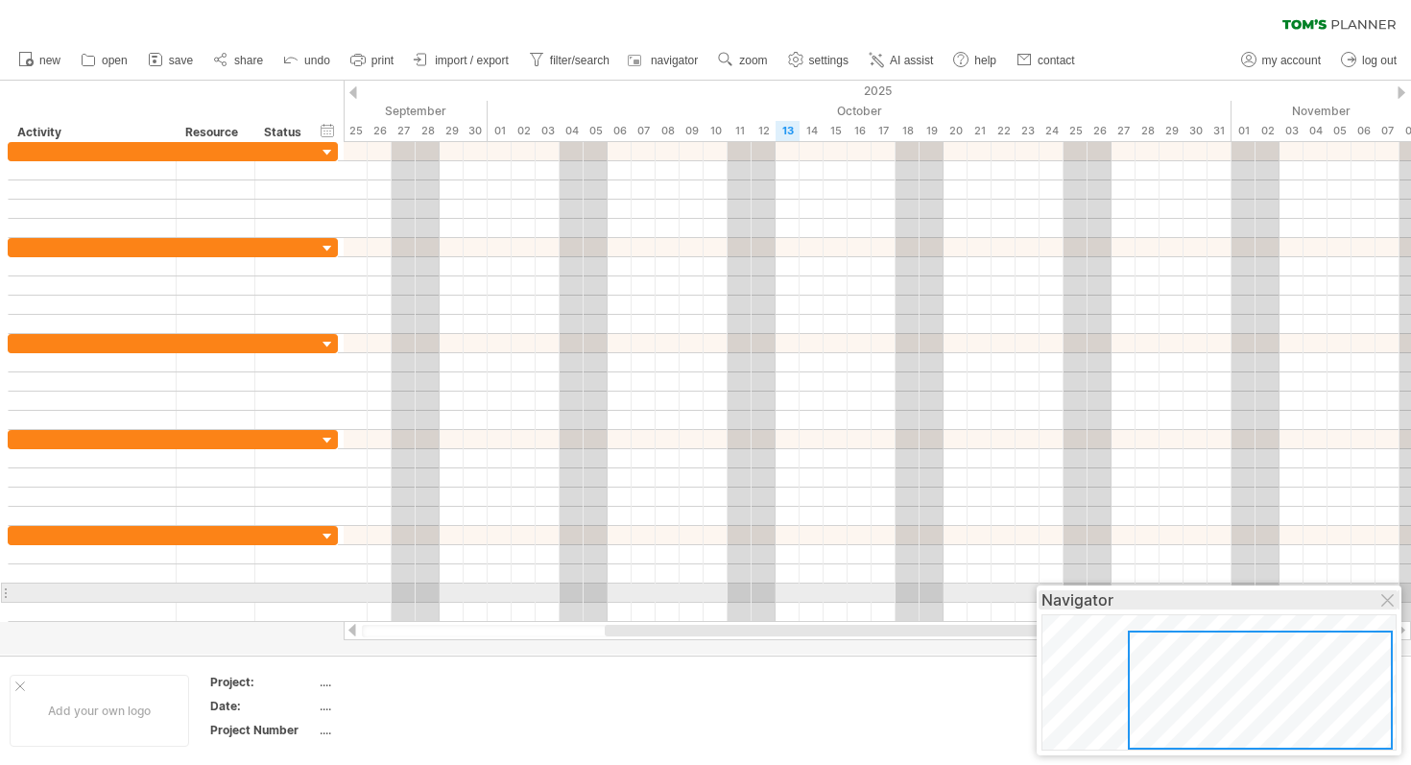
click at [695, 592] on div "Navigator" at bounding box center [1219, 599] width 355 height 19
click at [695, 595] on div at bounding box center [1388, 601] width 15 height 15
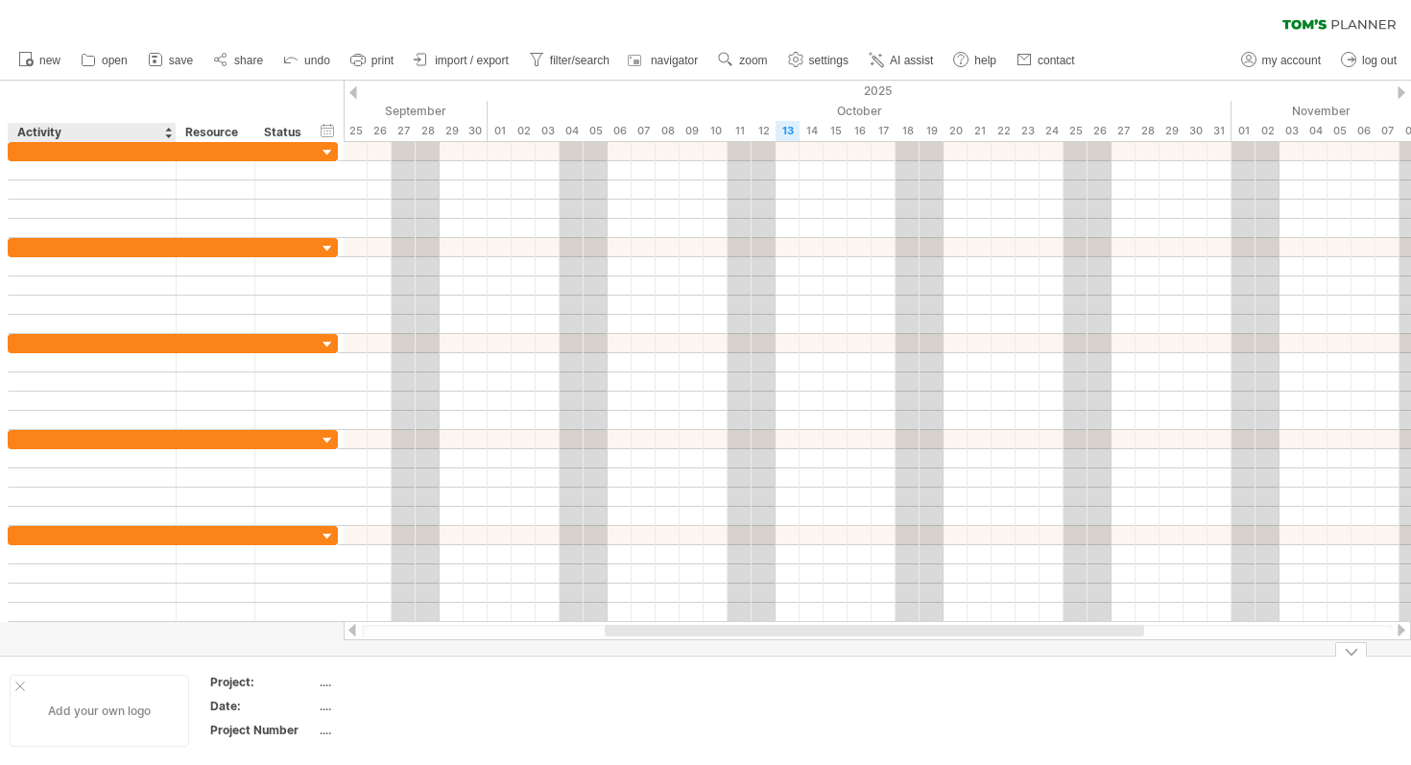
click at [17, 687] on div at bounding box center [20, 687] width 10 height 10
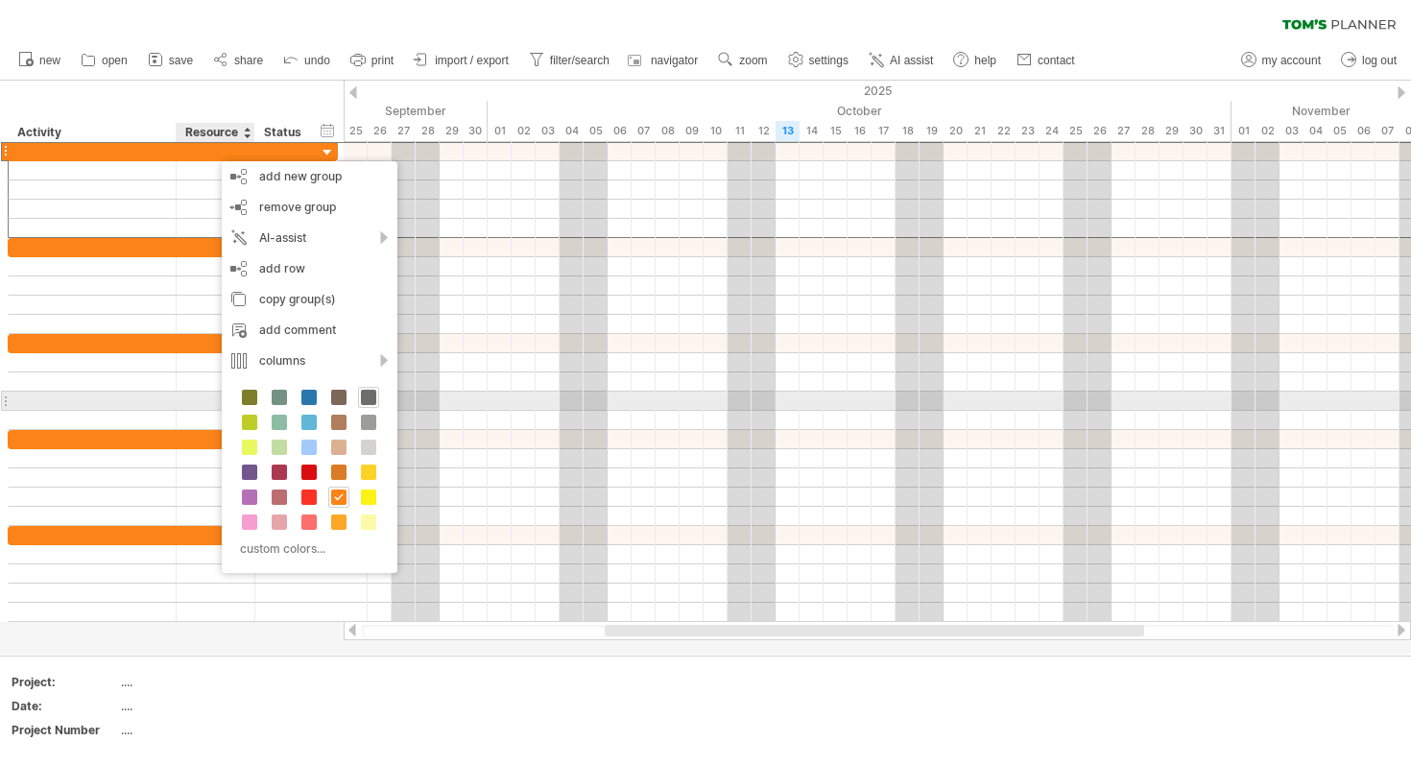
click at [368, 396] on span at bounding box center [368, 397] width 15 height 15
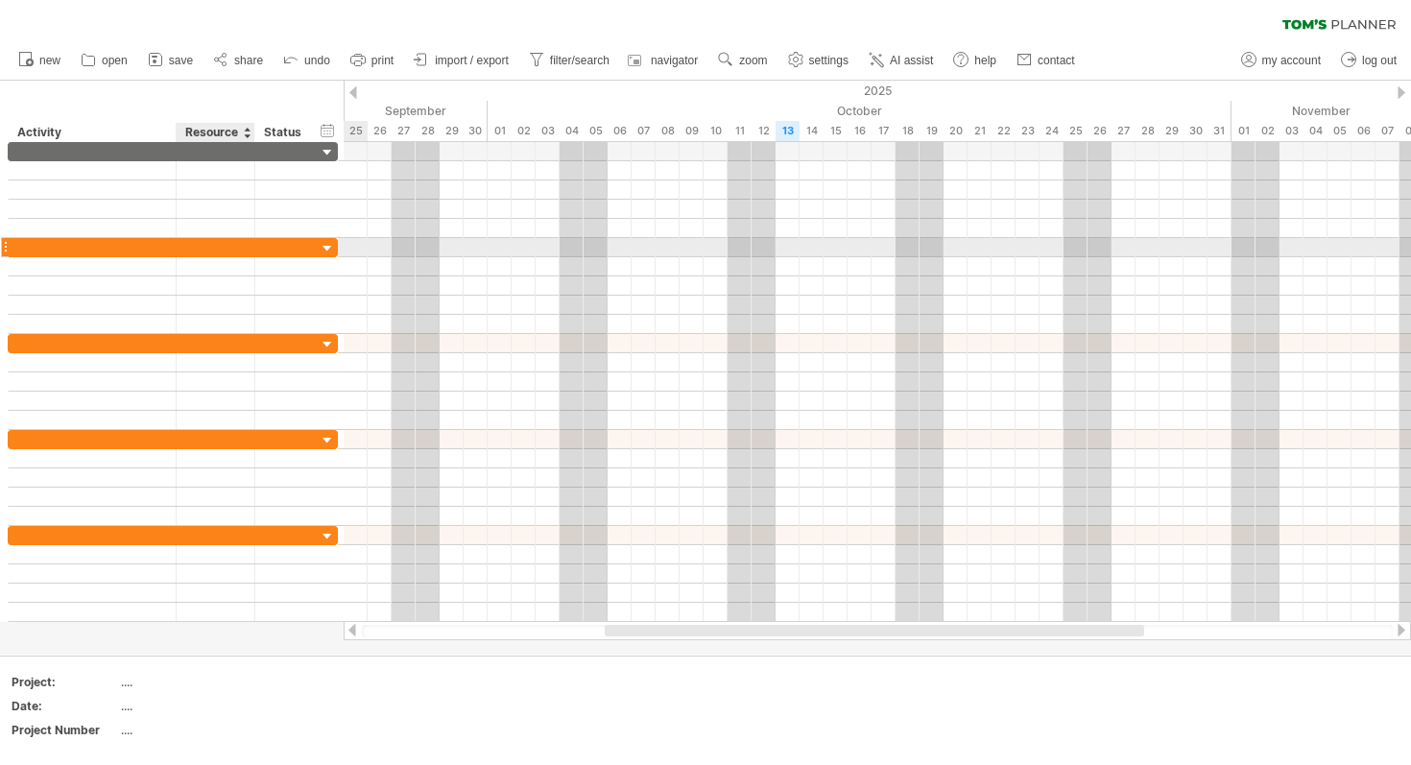
click at [243, 243] on div at bounding box center [215, 247] width 59 height 18
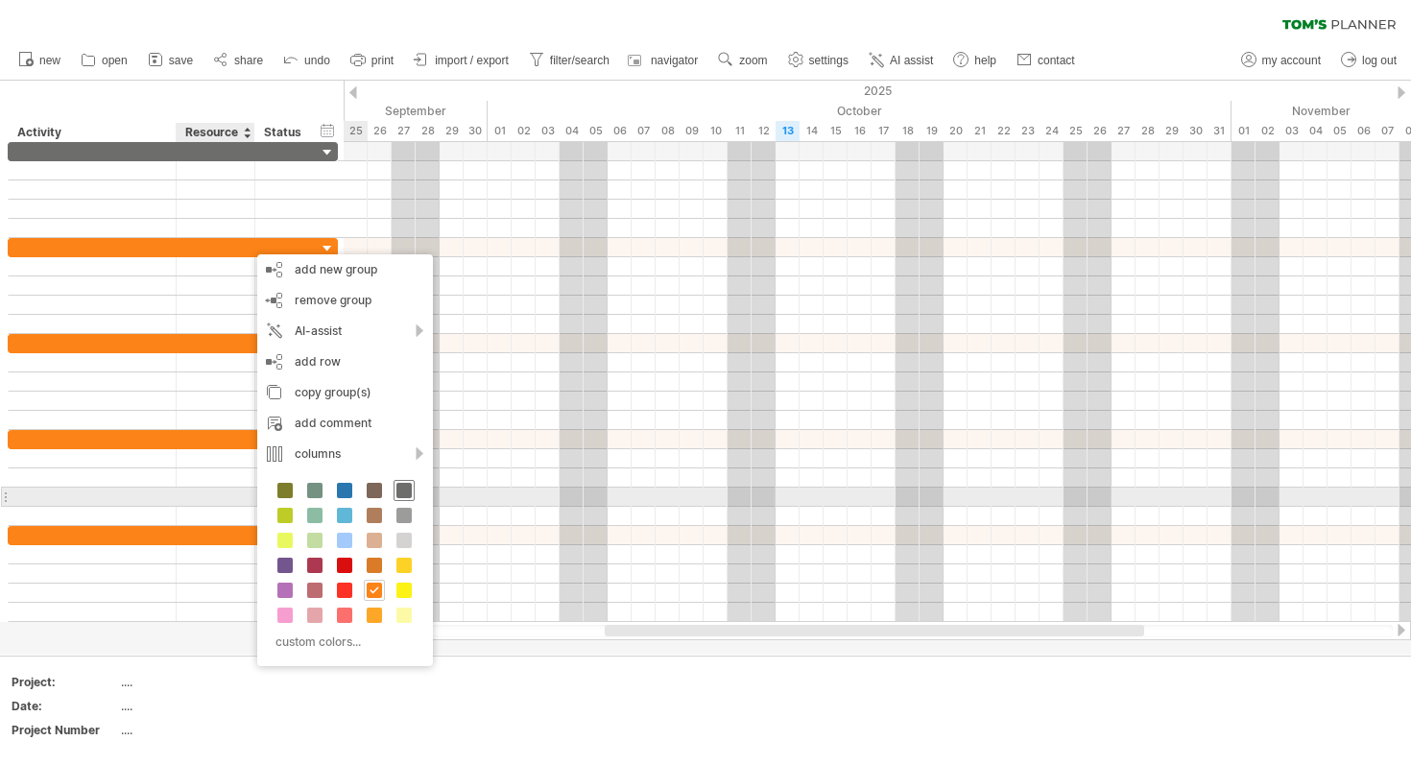
click at [408, 490] on span at bounding box center [403, 490] width 15 height 15
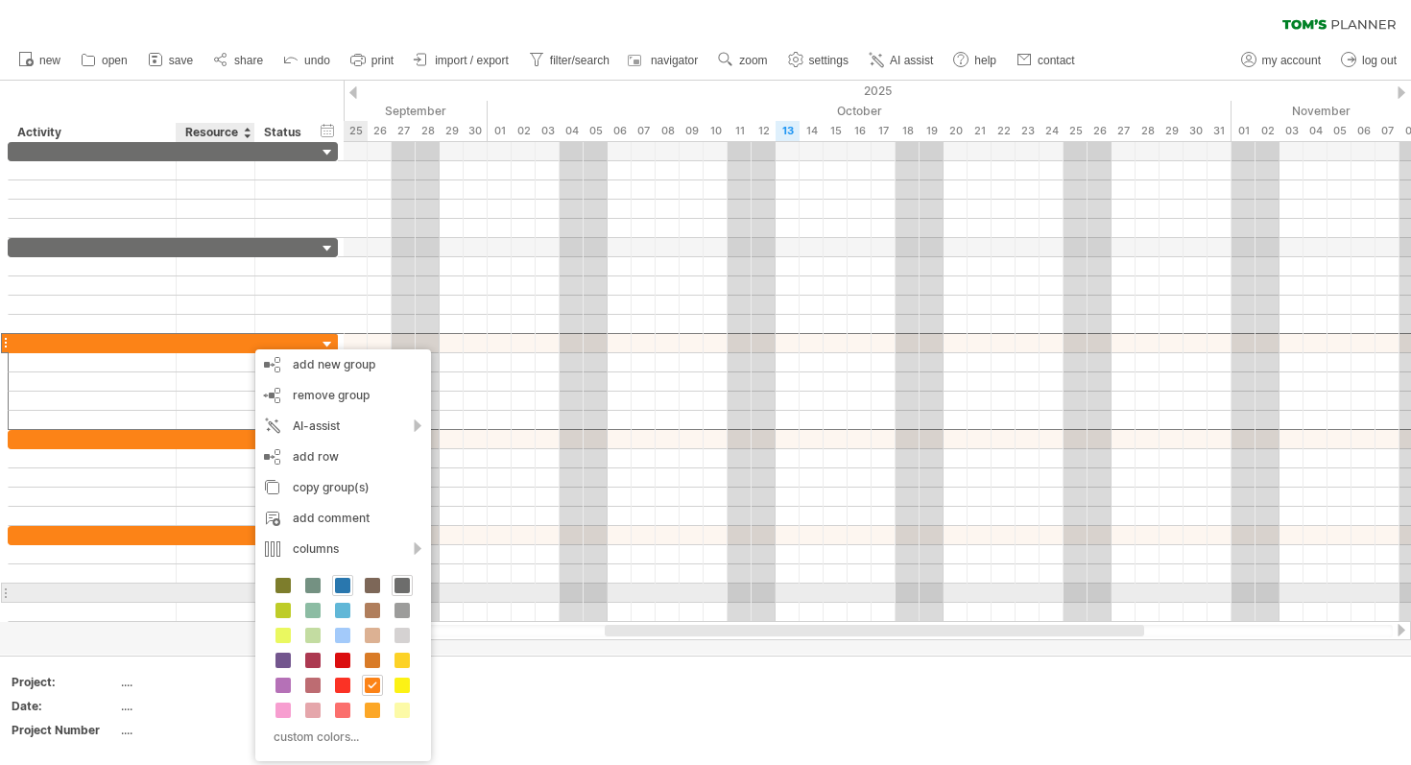
click at [344, 586] on span at bounding box center [342, 585] width 15 height 15
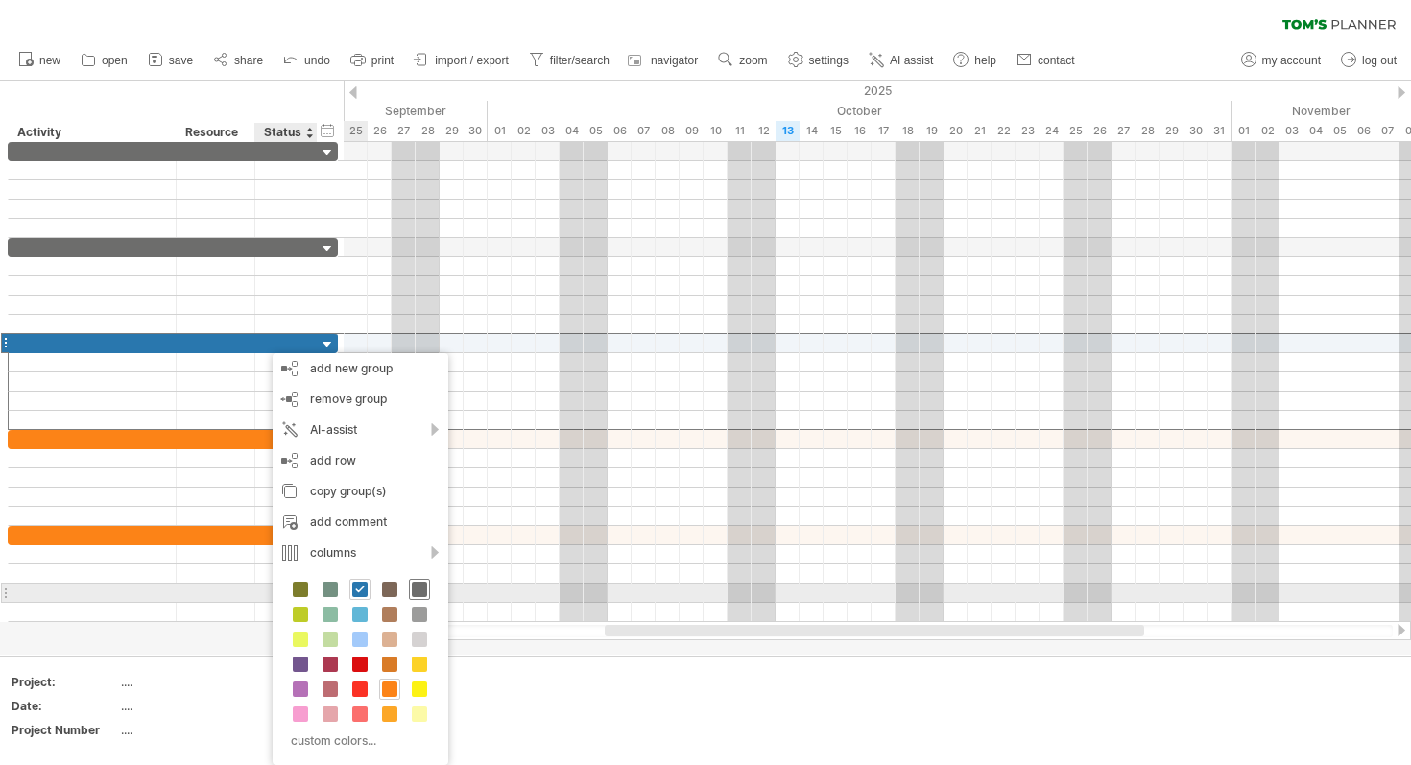
click at [416, 588] on span at bounding box center [419, 589] width 15 height 15
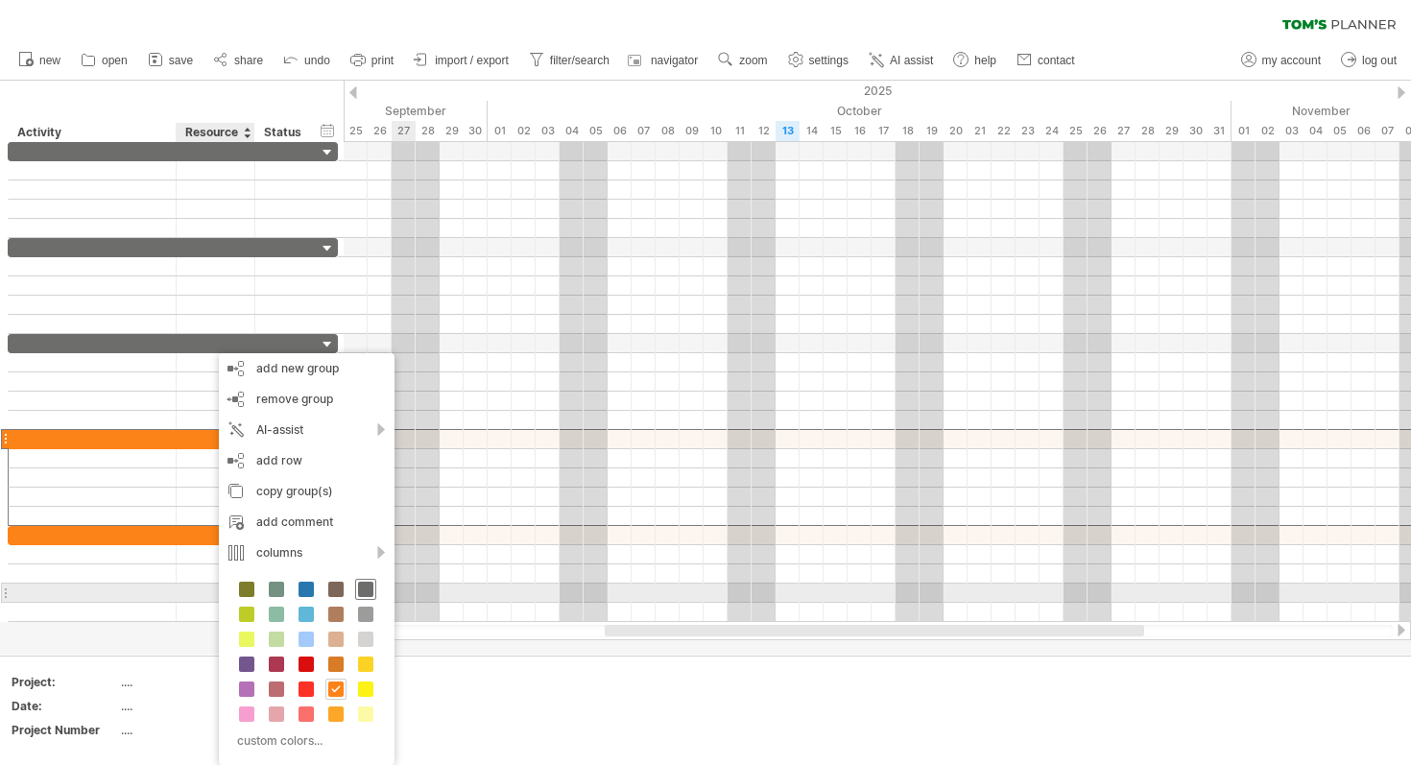
click at [366, 589] on span at bounding box center [365, 589] width 15 height 15
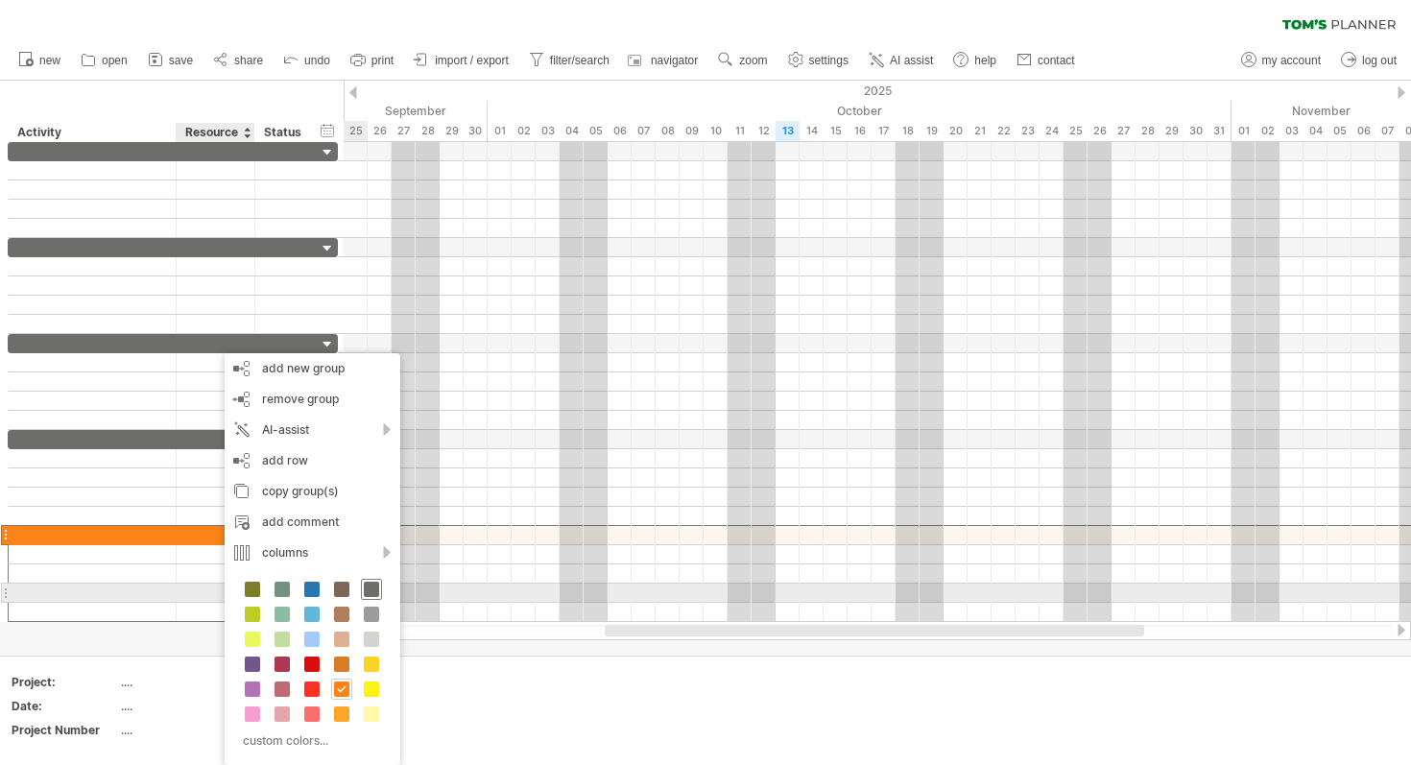
click at [369, 588] on span at bounding box center [371, 589] width 15 height 15
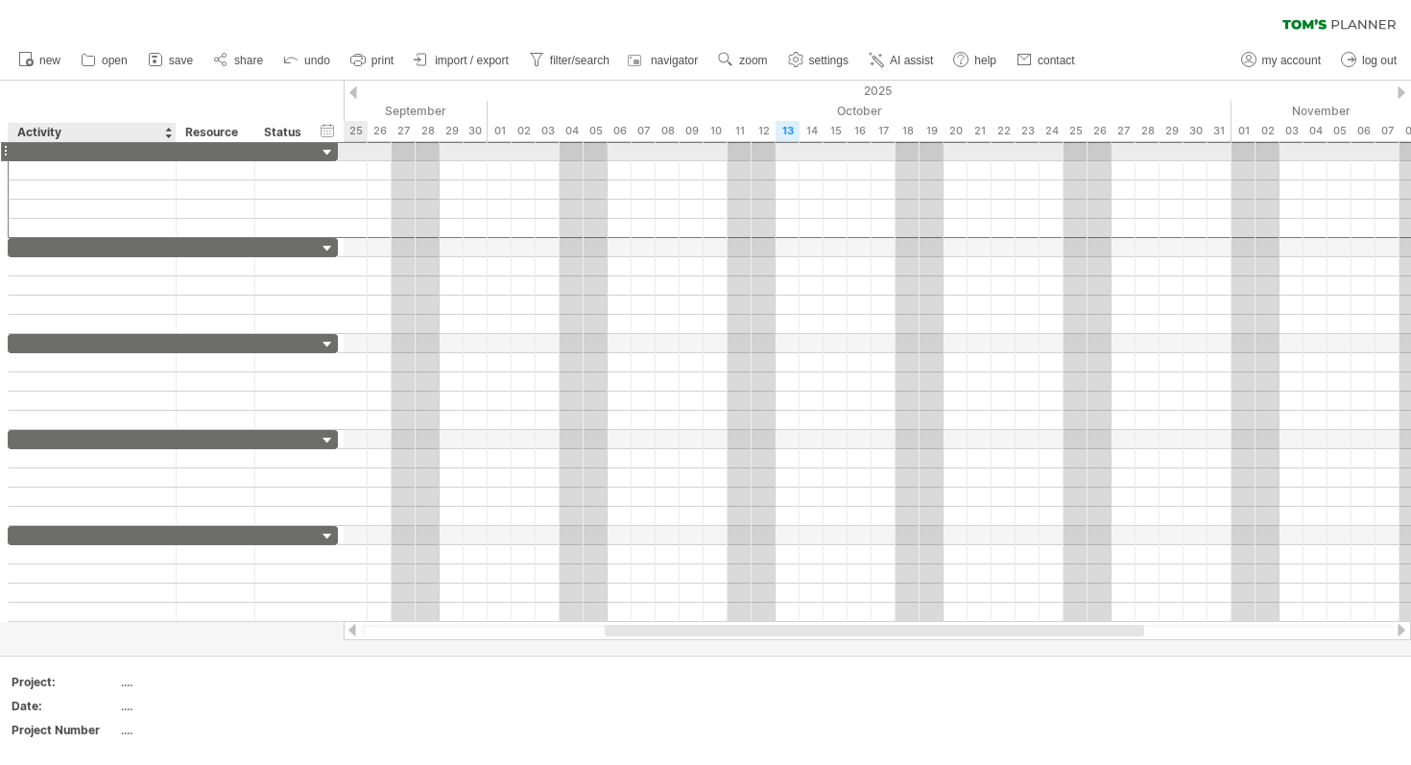
click at [90, 155] on div at bounding box center [92, 151] width 148 height 18
type input "**********"
click at [112, 247] on div at bounding box center [92, 247] width 148 height 18
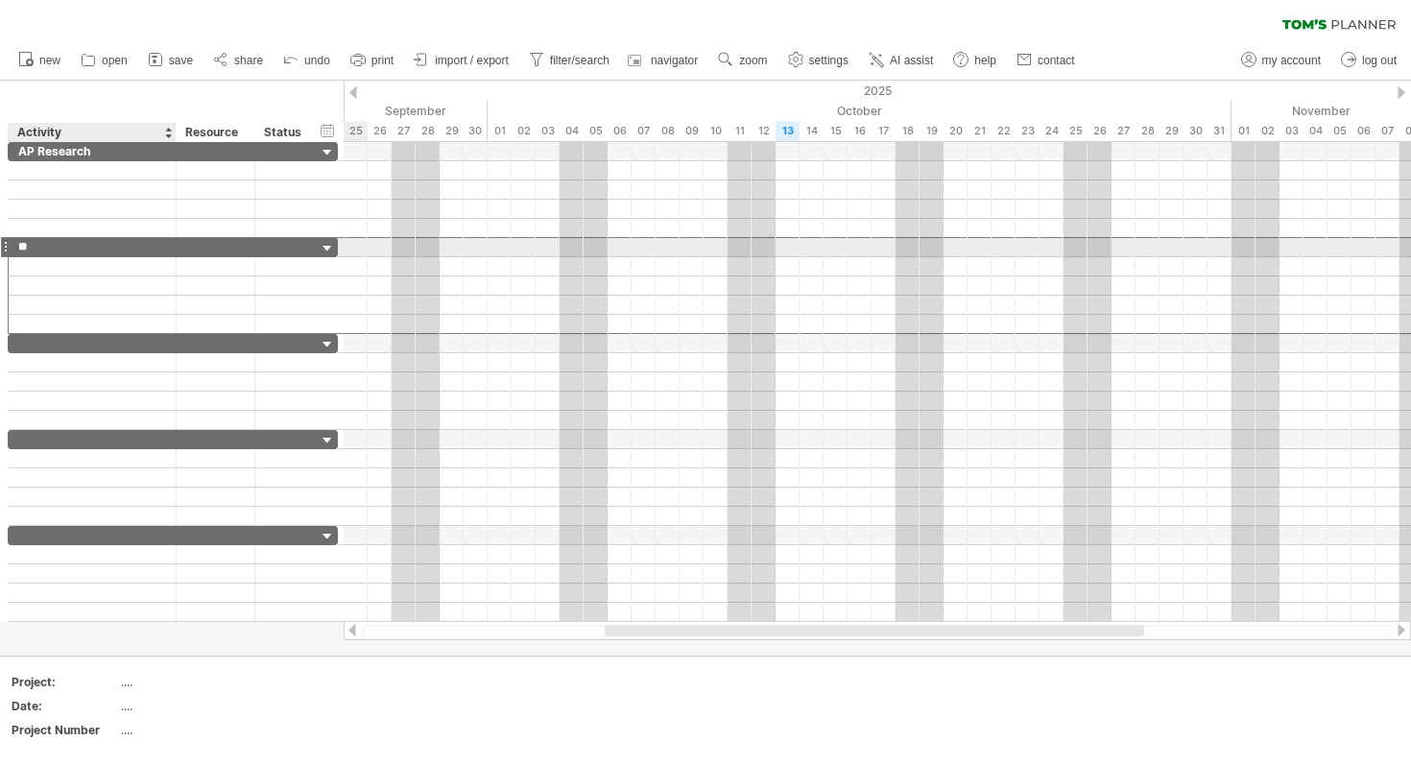
type input "*"
type input "**********"
click at [114, 345] on div at bounding box center [92, 343] width 148 height 18
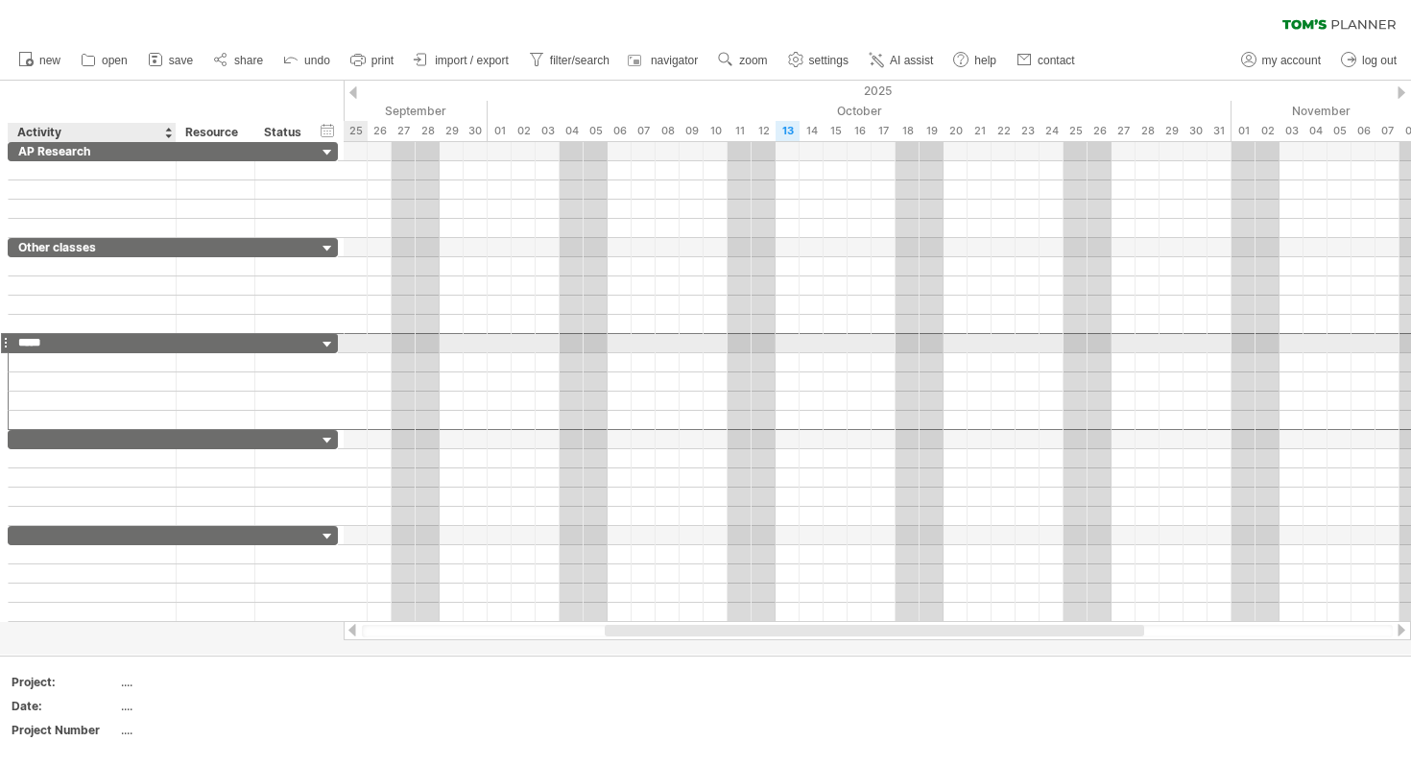
type input "*****"
click at [76, 436] on div at bounding box center [92, 439] width 148 height 18
type input "*"
type input "**********"
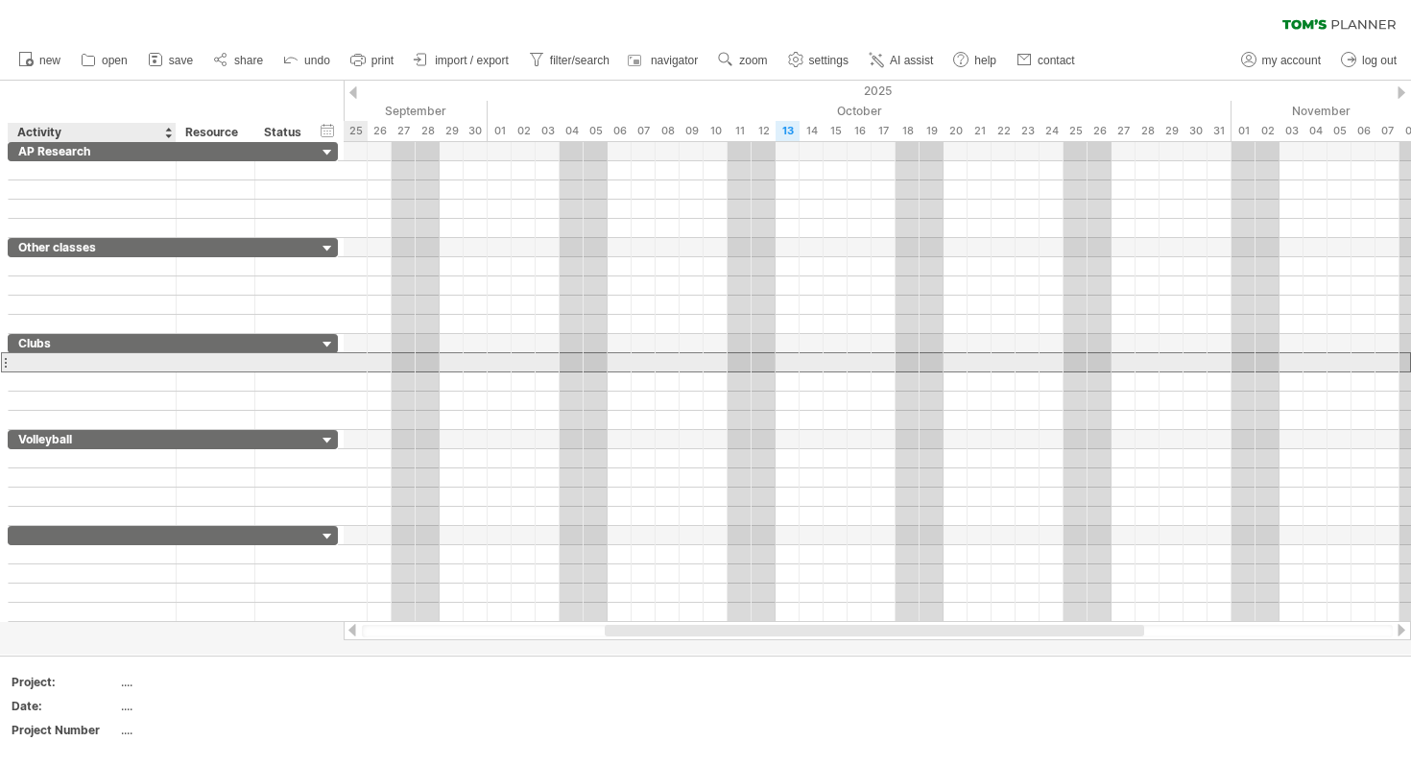
click at [57, 361] on div at bounding box center [92, 362] width 148 height 18
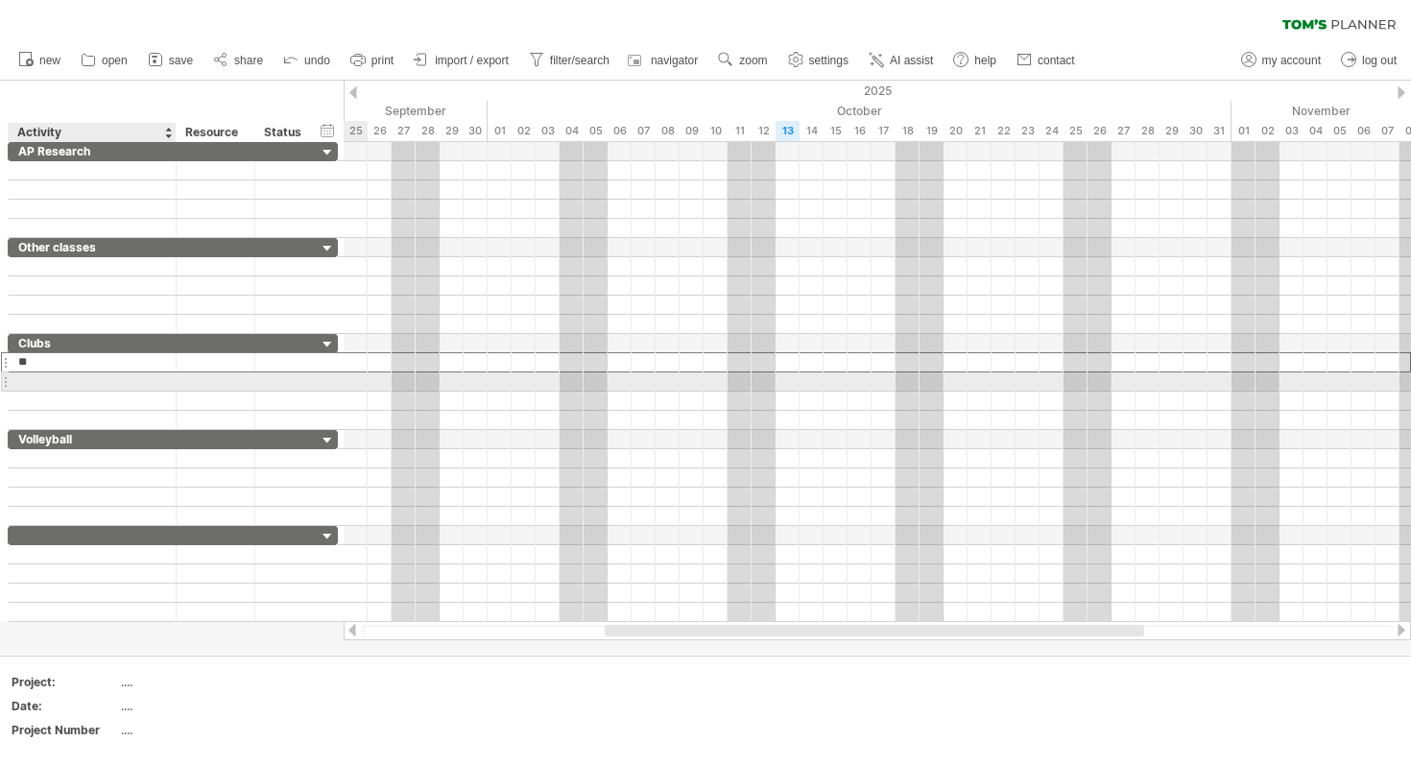
type input "*"
type input "****"
click at [64, 377] on div at bounding box center [92, 381] width 148 height 18
type input "***"
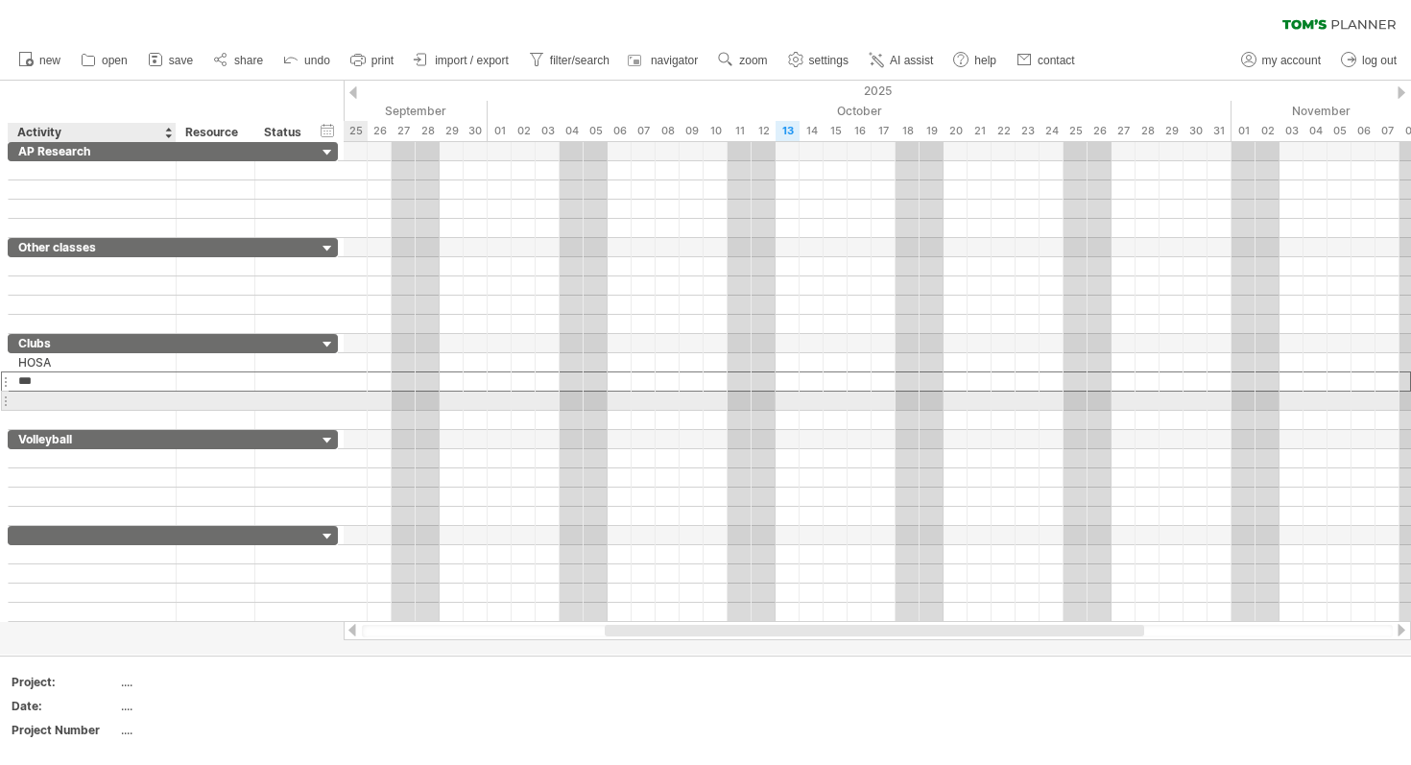
click at [69, 404] on div at bounding box center [92, 401] width 148 height 18
